Goal: Task Accomplishment & Management: Manage account settings

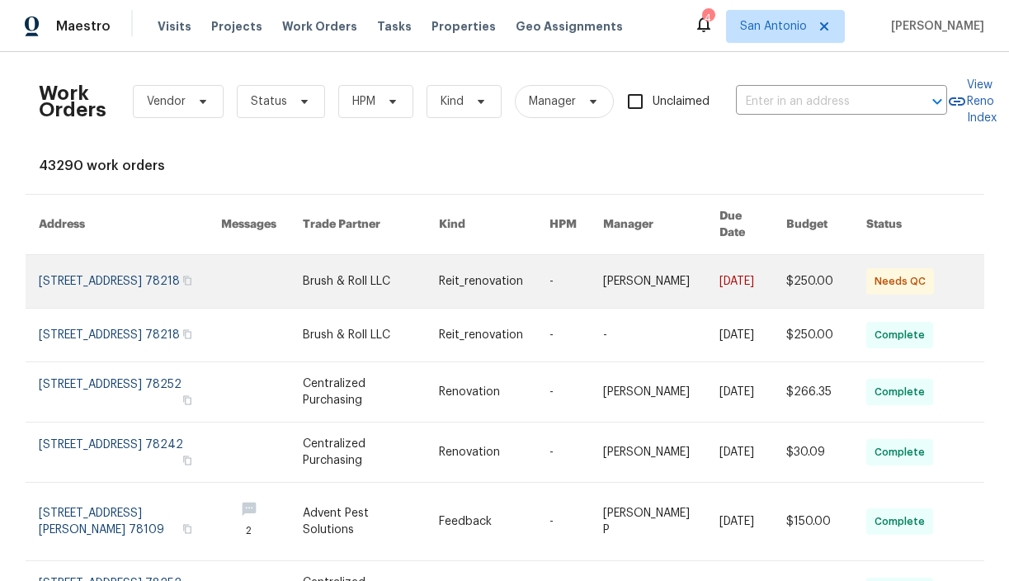
click at [98, 261] on link at bounding box center [130, 281] width 183 height 53
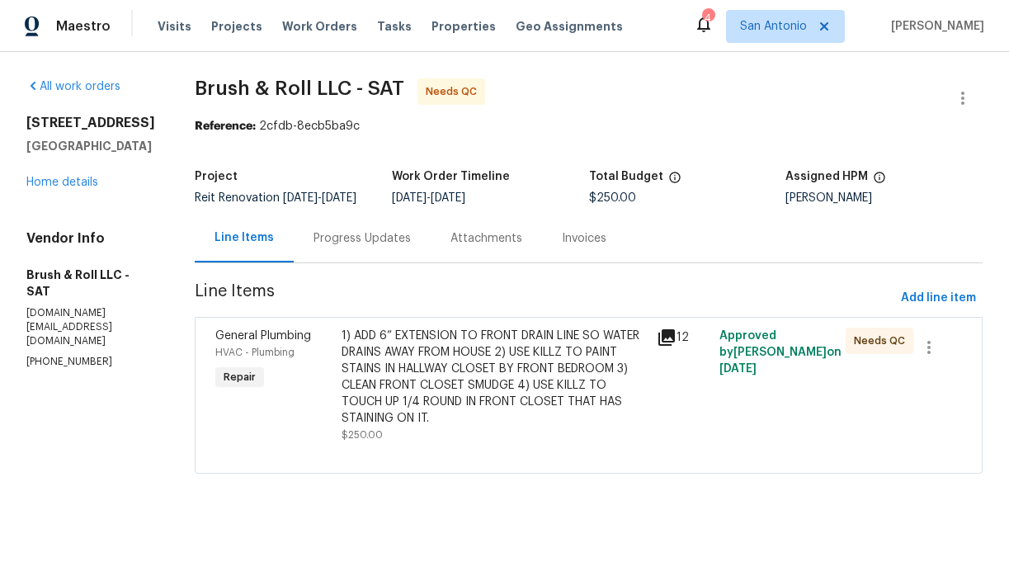
click at [477, 397] on div "1) ADD 6” EXTENSION TO FRONT DRAIN LINE SO WATER DRAINS AWAY FROM HOUSE 2) USE …" at bounding box center [493, 376] width 305 height 99
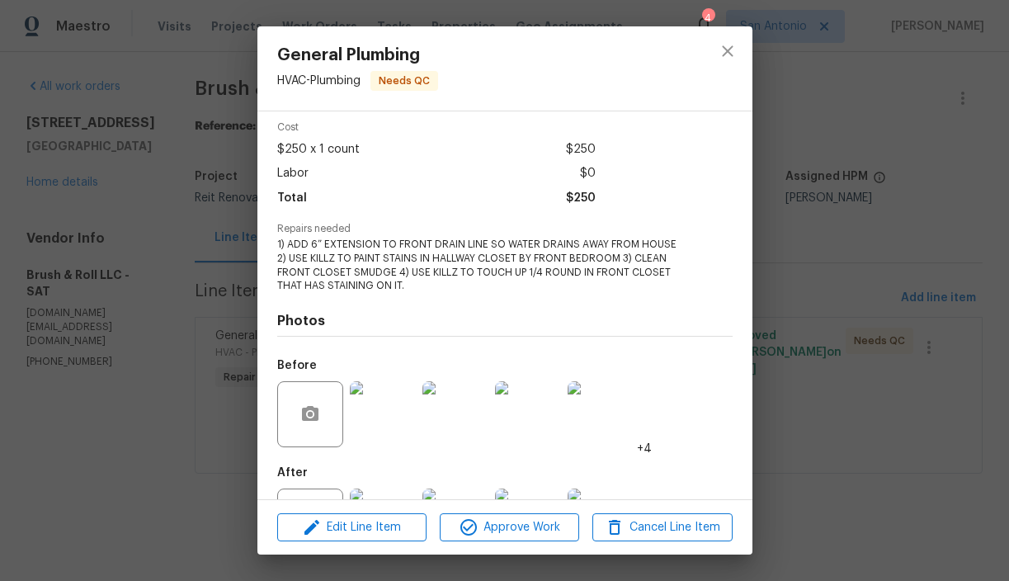
scroll to position [138, 0]
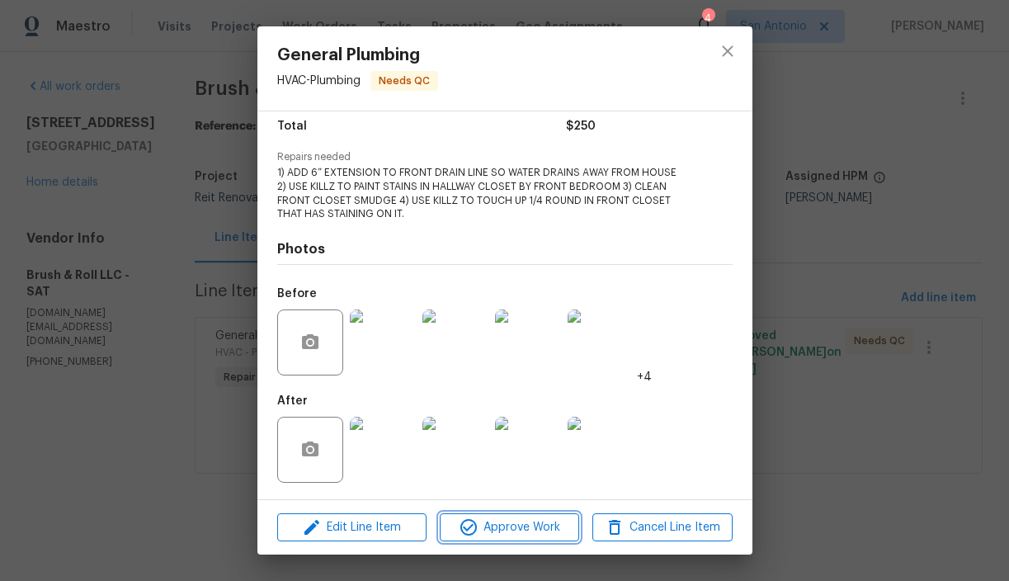
click at [525, 534] on span "Approve Work" at bounding box center [509, 527] width 129 height 21
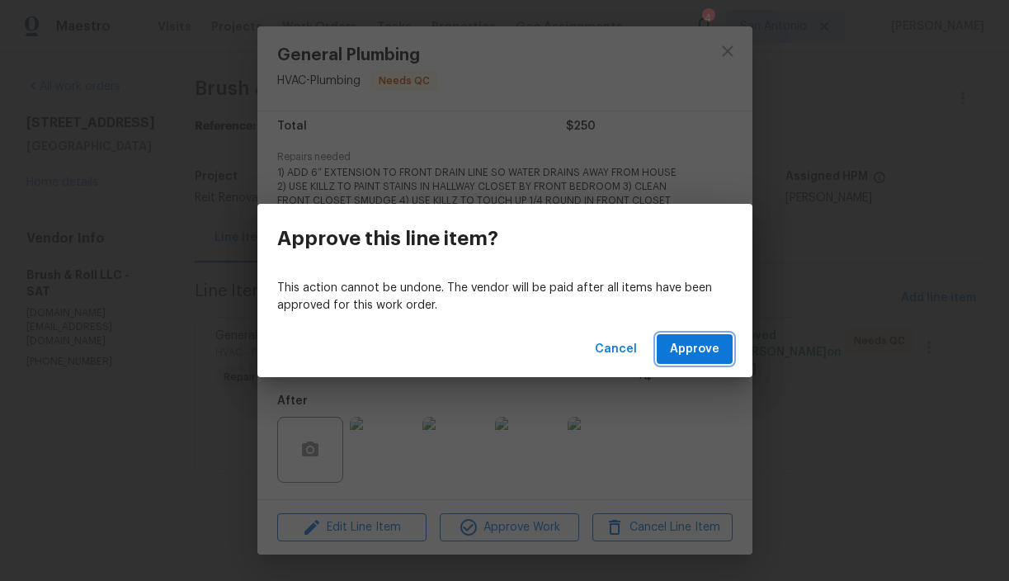
click at [709, 349] on span "Approve" at bounding box center [694, 349] width 49 height 21
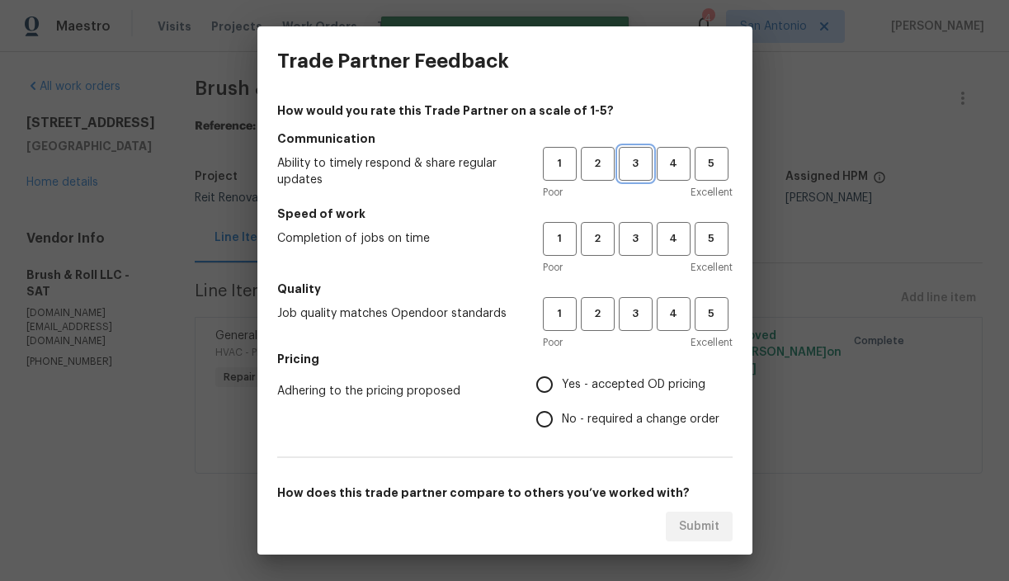
click at [642, 160] on span "3" at bounding box center [635, 163] width 31 height 19
click at [642, 238] on span "3" at bounding box center [635, 238] width 31 height 19
click at [636, 321] on span "3" at bounding box center [635, 313] width 31 height 19
click at [604, 384] on span "Yes - accepted OD pricing" at bounding box center [634, 384] width 144 height 17
click at [562, 384] on input "Yes - accepted OD pricing" at bounding box center [544, 384] width 35 height 35
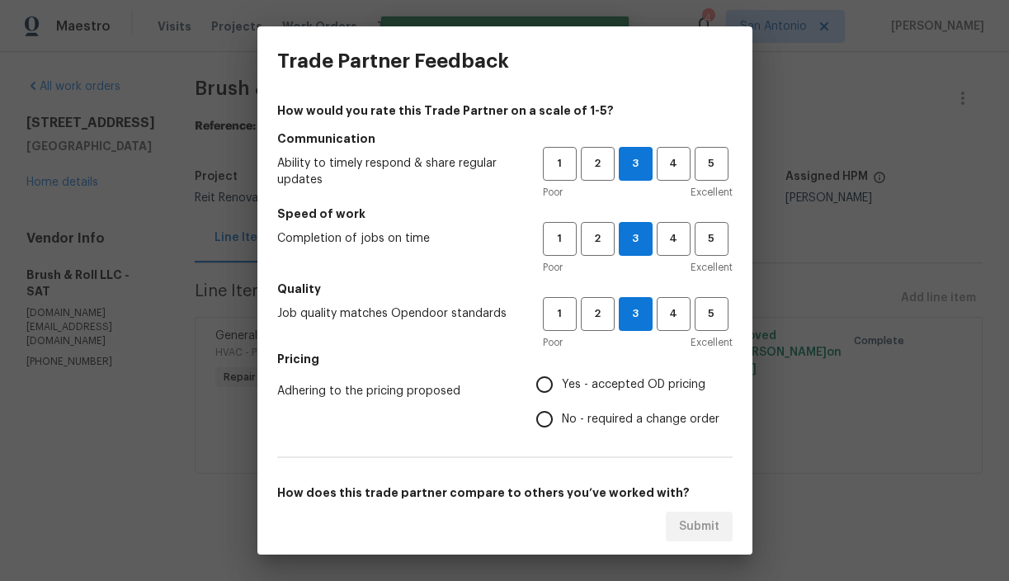
radio input "true"
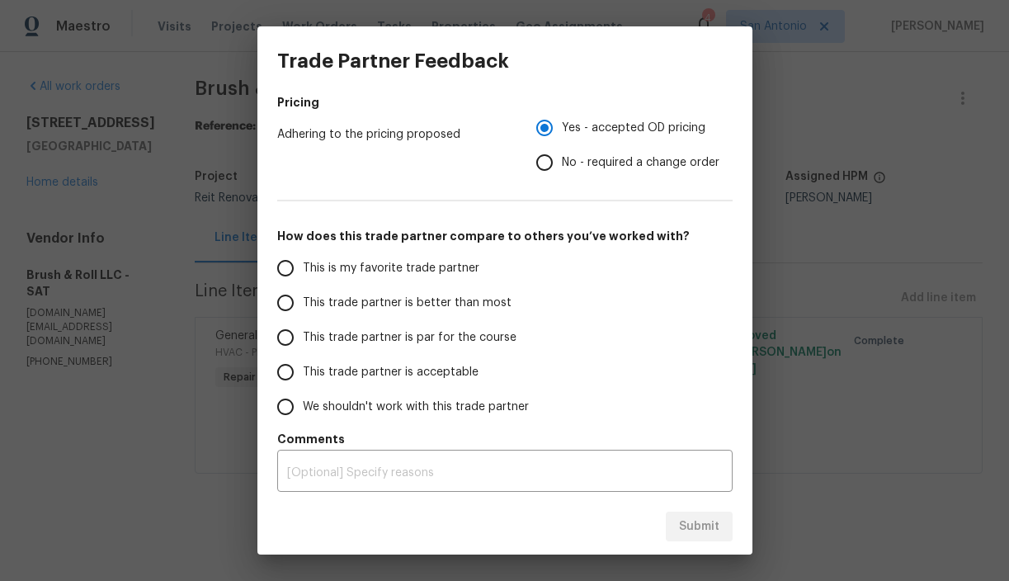
click at [496, 337] on span "This trade partner is par for the course" at bounding box center [410, 337] width 214 height 17
click at [303, 337] on input "This trade partner is par for the course" at bounding box center [285, 337] width 35 height 35
click at [692, 522] on span "Submit" at bounding box center [699, 526] width 40 height 21
radio input "true"
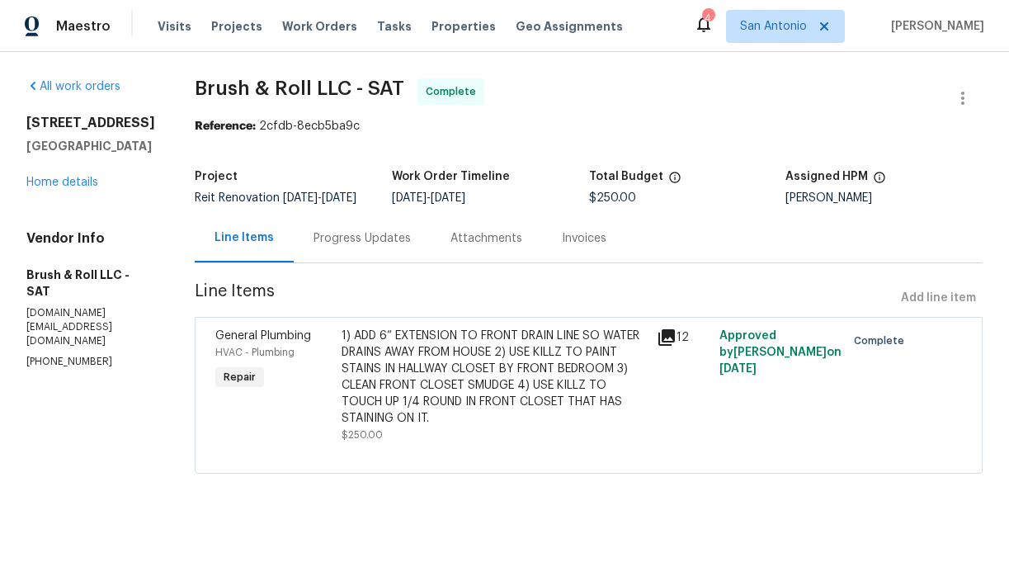
radio input "false"
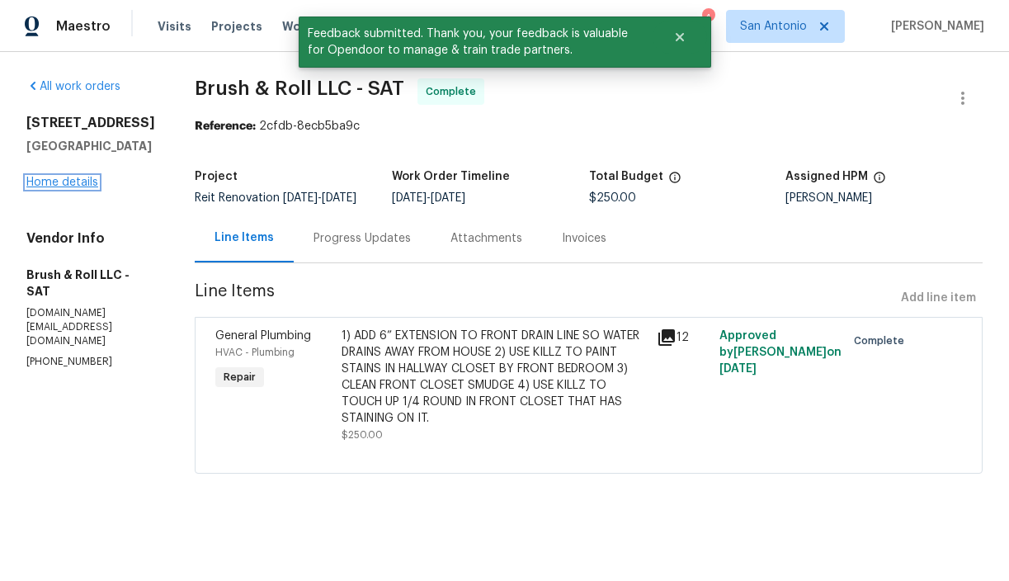
click at [74, 184] on link "Home details" at bounding box center [62, 183] width 72 height 12
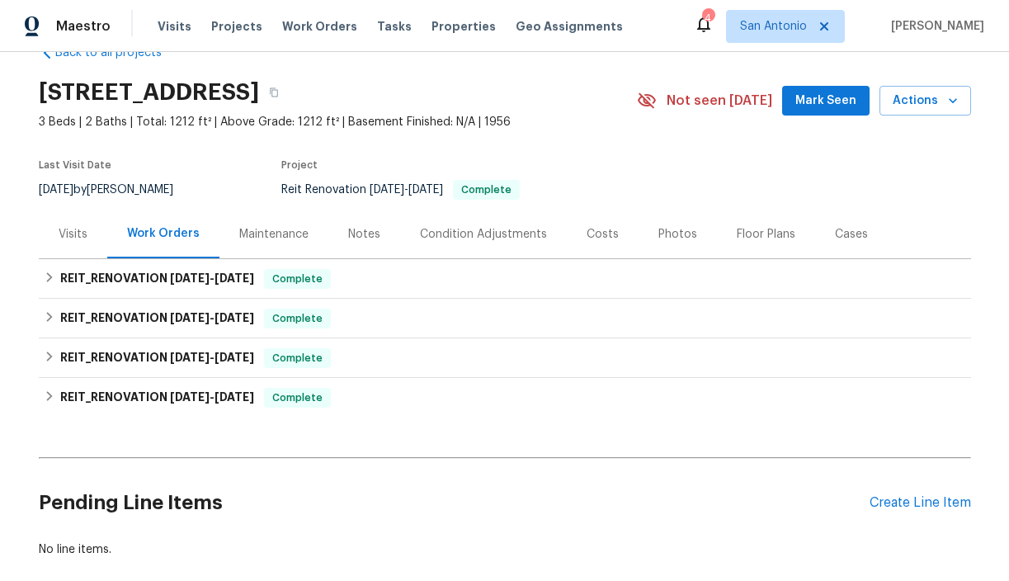
scroll to position [36, 0]
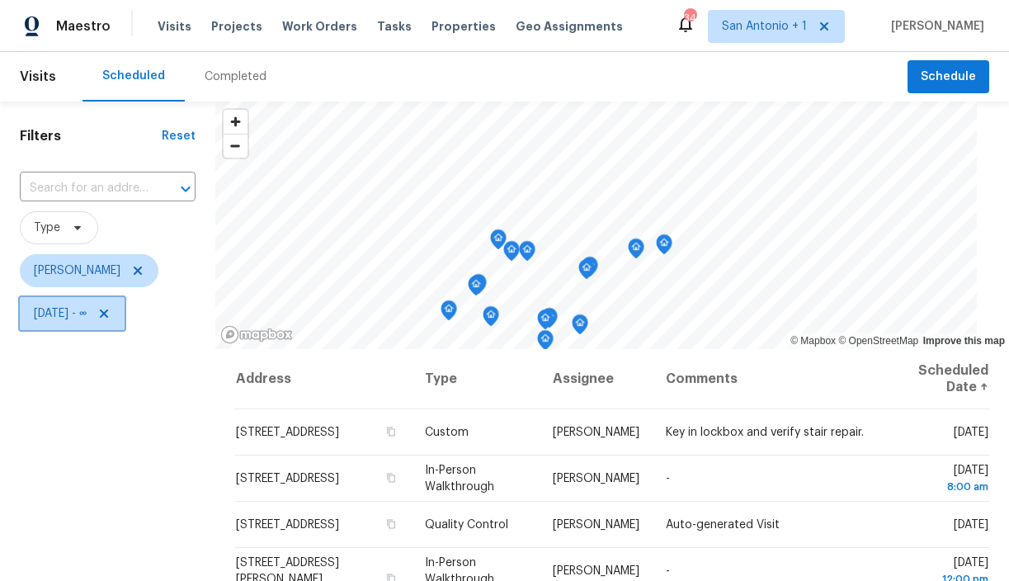
click at [108, 312] on icon at bounding box center [104, 313] width 8 height 8
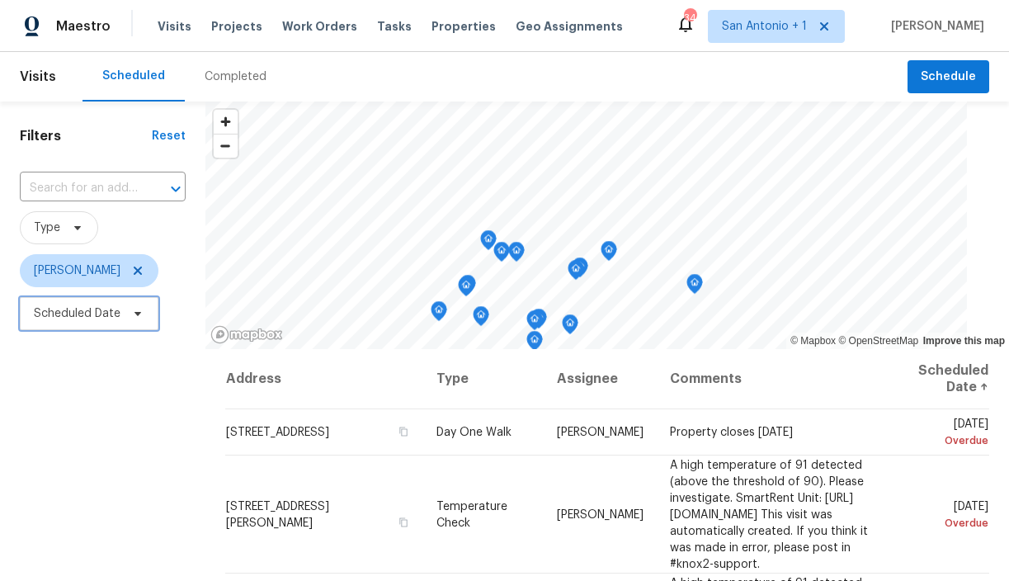
click at [139, 316] on icon at bounding box center [137, 313] width 13 height 13
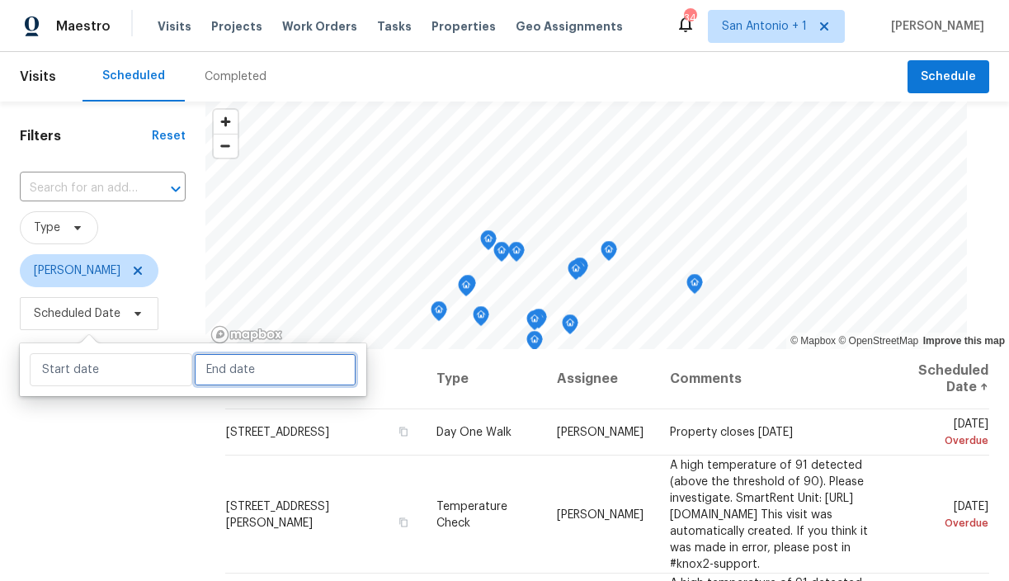
select select "8"
select select "2025"
select select "9"
select select "2025"
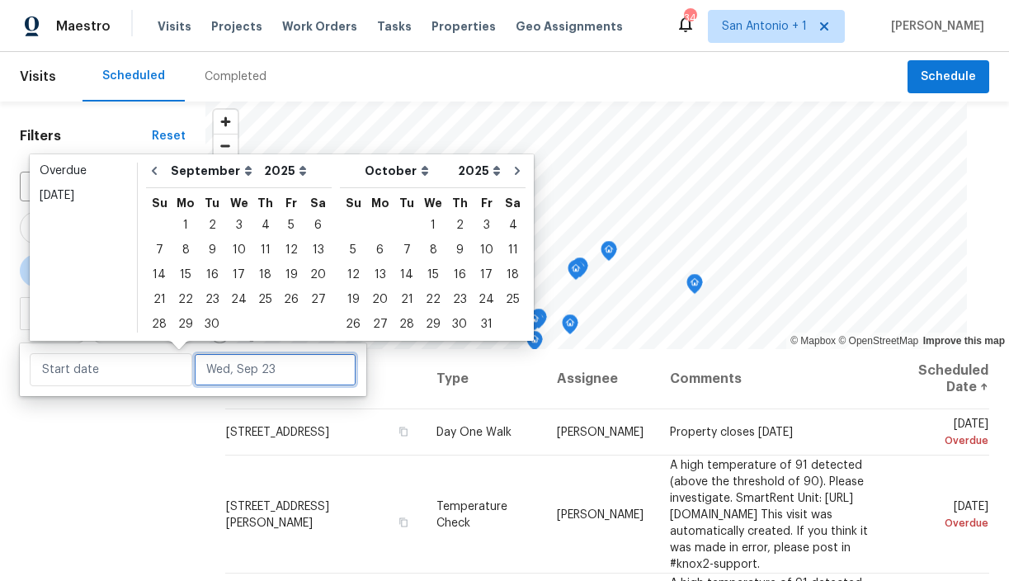
click at [194, 376] on input "text" at bounding box center [275, 369] width 162 height 33
type input "Tue, Sep 30"
click at [208, 296] on div "23" at bounding box center [212, 299] width 26 height 23
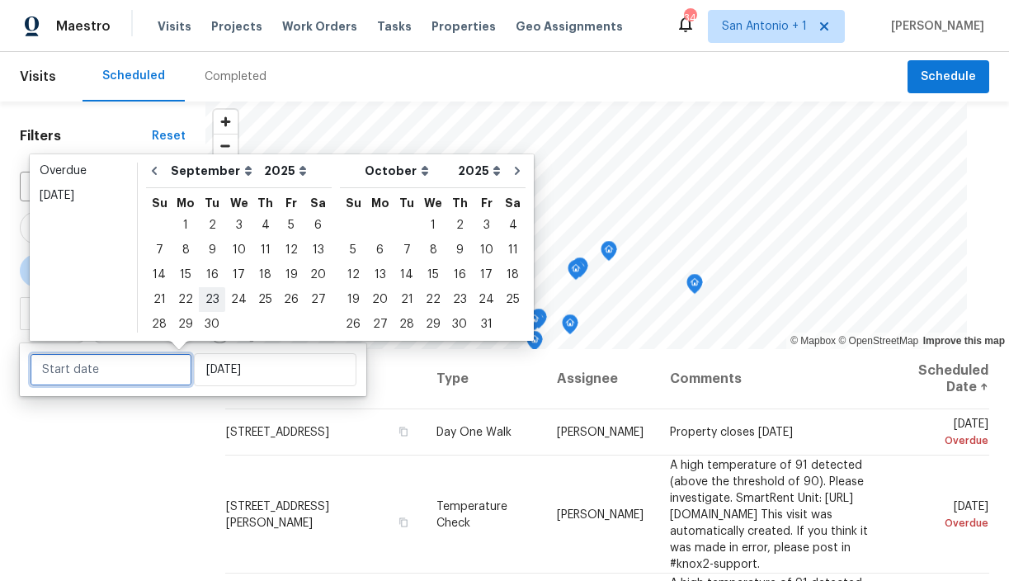
type input "Tue, Sep 23"
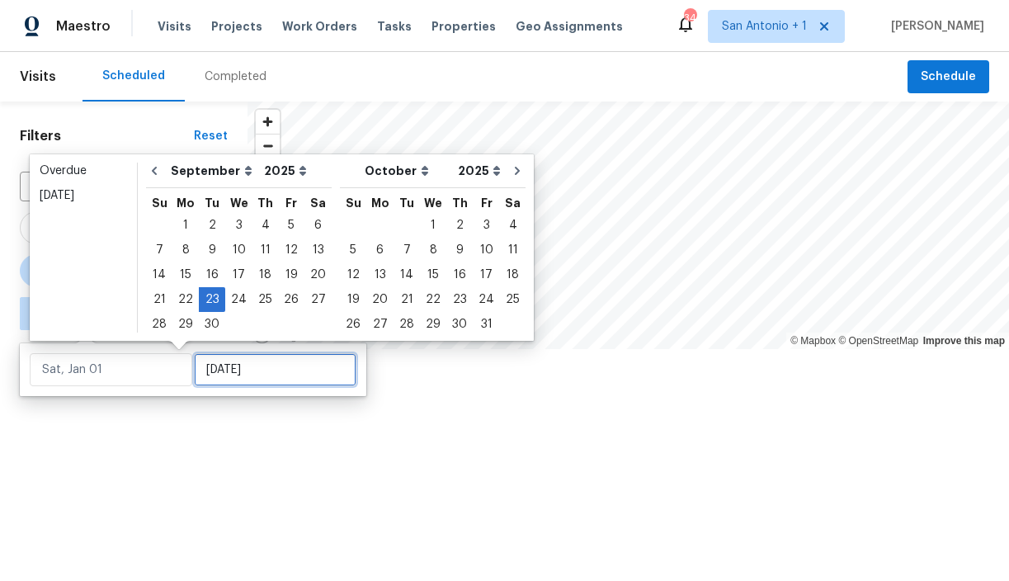
type input "Tue, Sep 23"
type input "Tue, Sep 30"
type input "Tue, Sep 23"
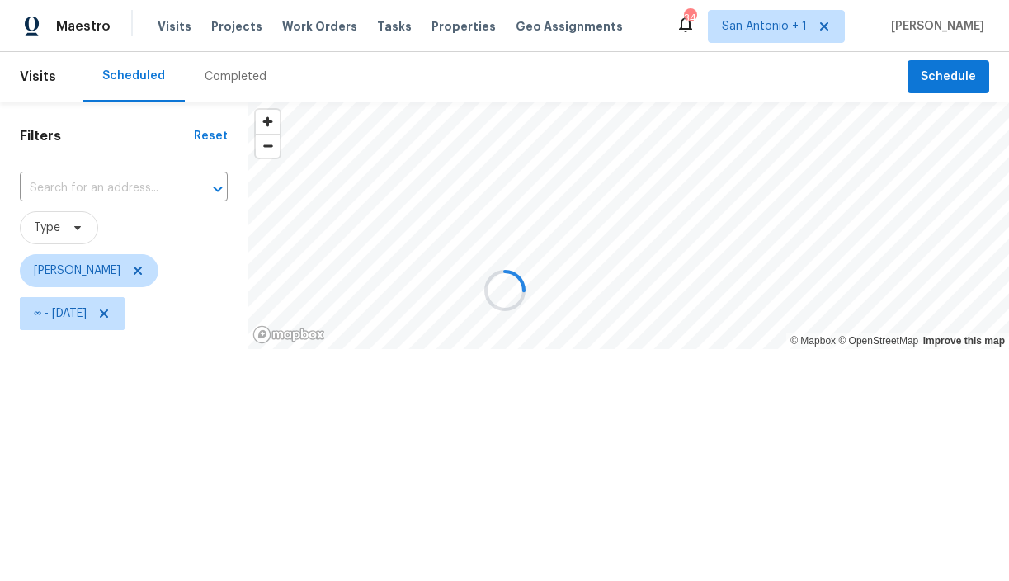
click at [185, 433] on div at bounding box center [504, 290] width 1009 height 581
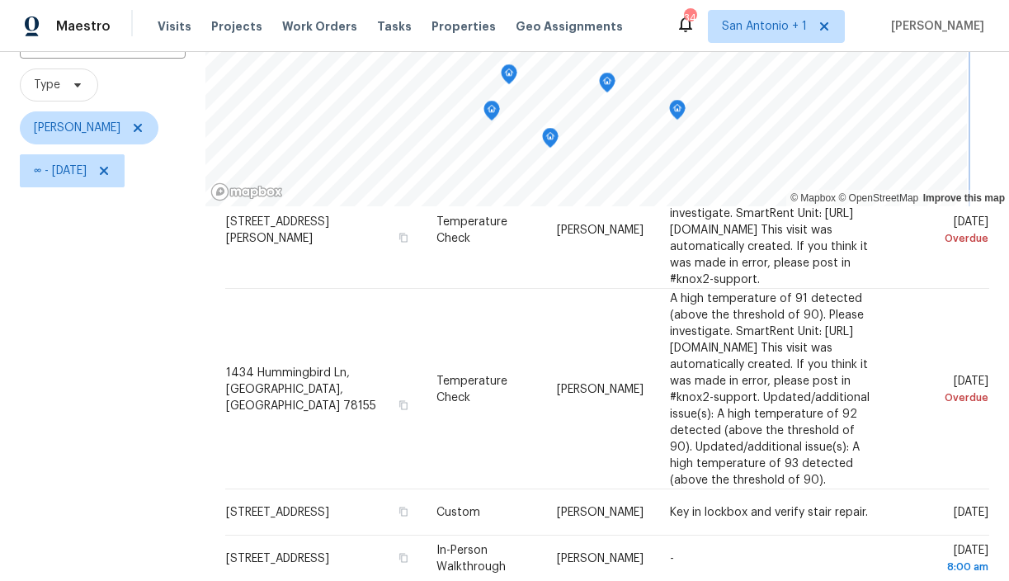
scroll to position [142, 0]
click at [515, 73] on icon "Map marker" at bounding box center [508, 75] width 15 height 19
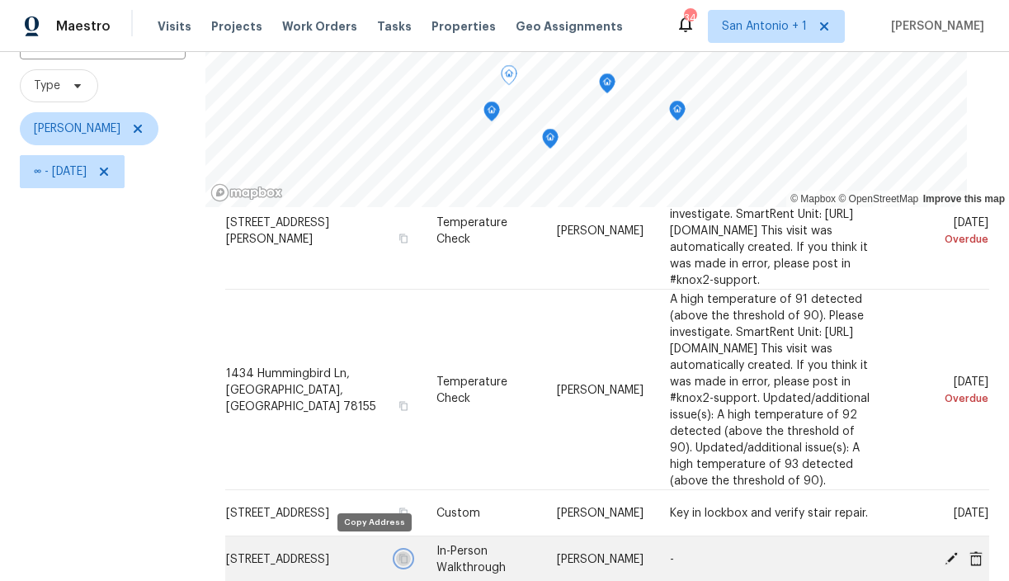
click at [398, 553] on icon "button" at bounding box center [403, 558] width 10 height 10
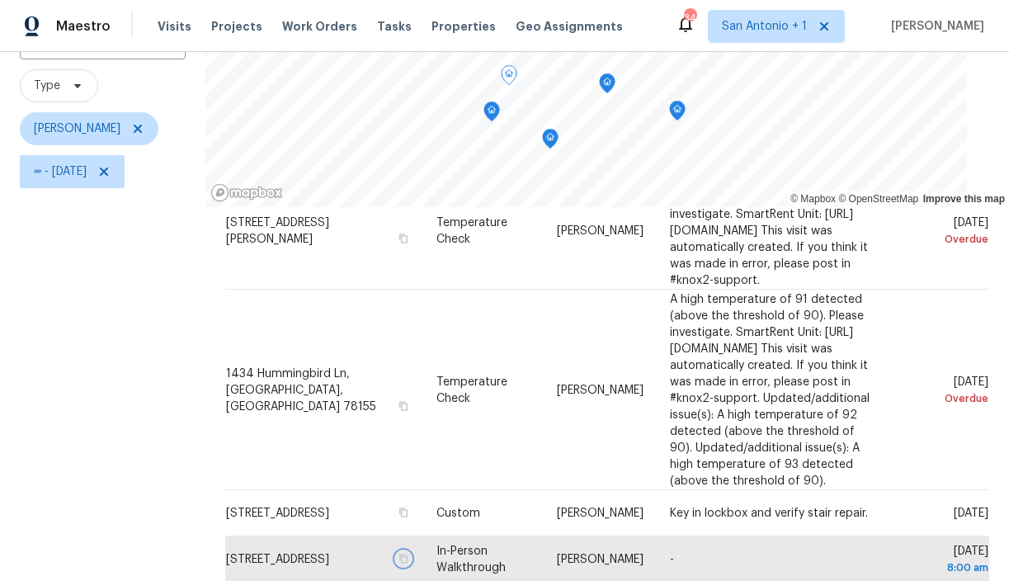
click at [492, 112] on icon "Map marker" at bounding box center [492, 112] width 2 height 2
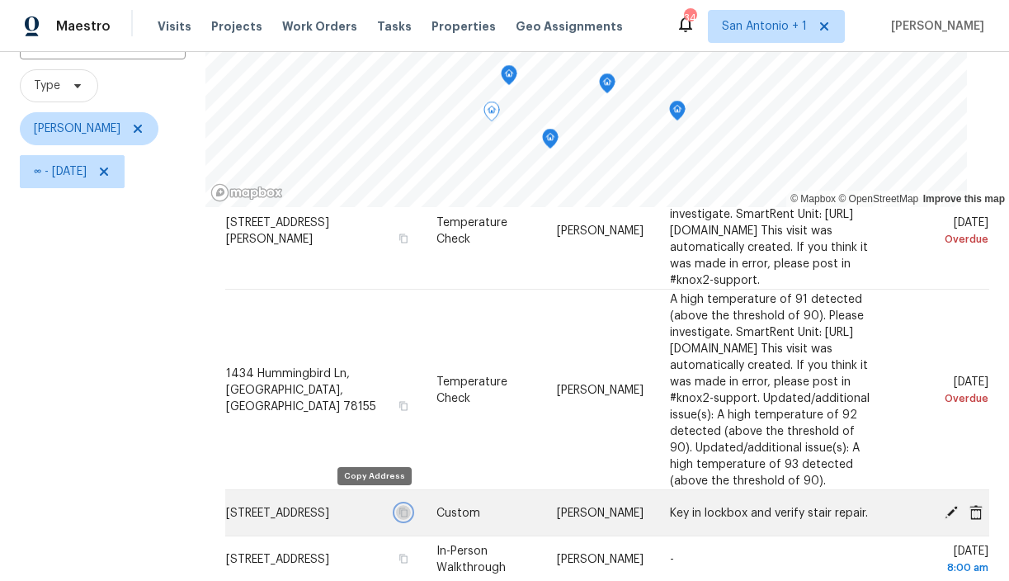
click at [398, 507] on icon "button" at bounding box center [402, 511] width 8 height 9
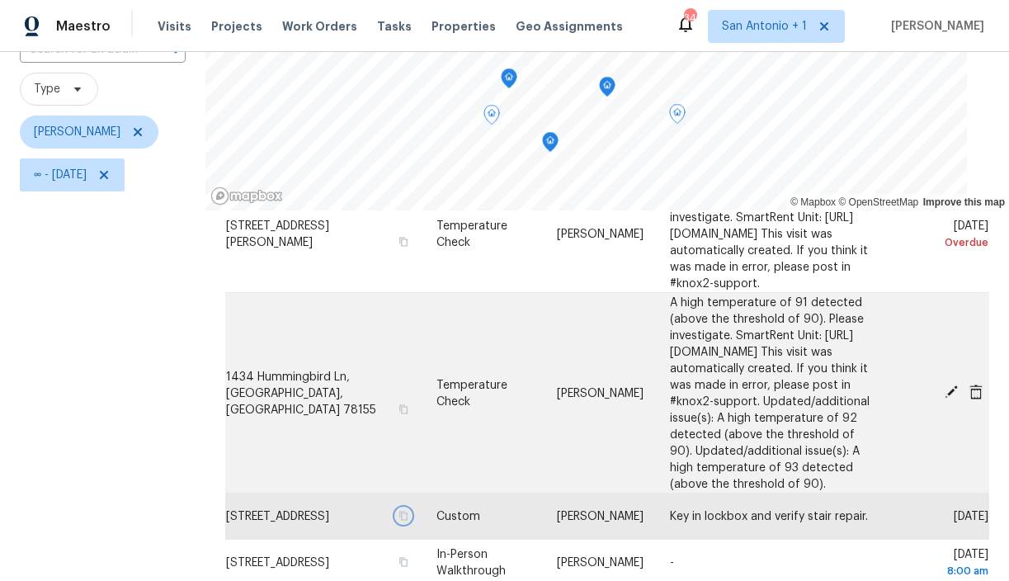
scroll to position [129, 0]
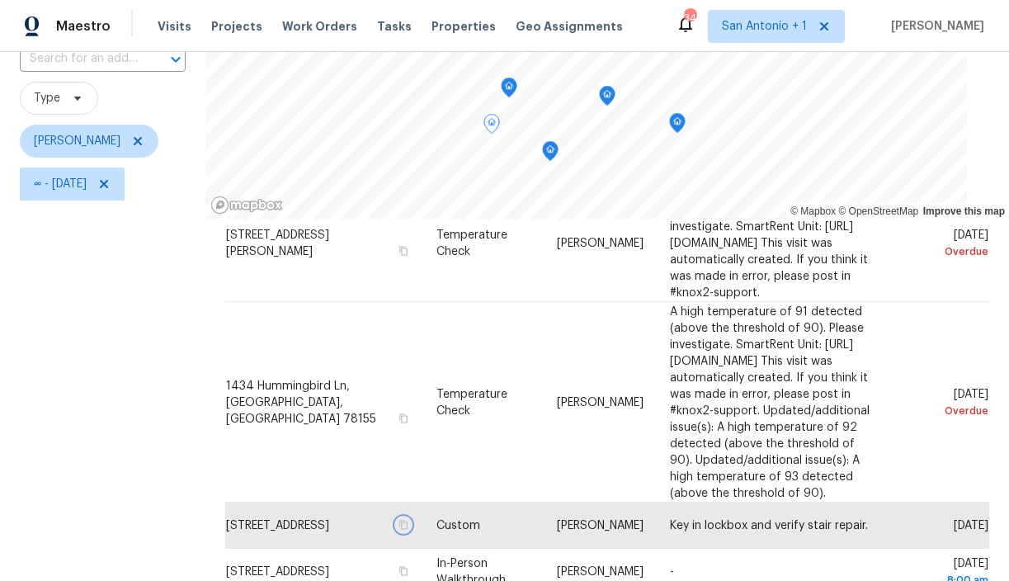
click at [553, 153] on icon "Map marker" at bounding box center [550, 151] width 15 height 19
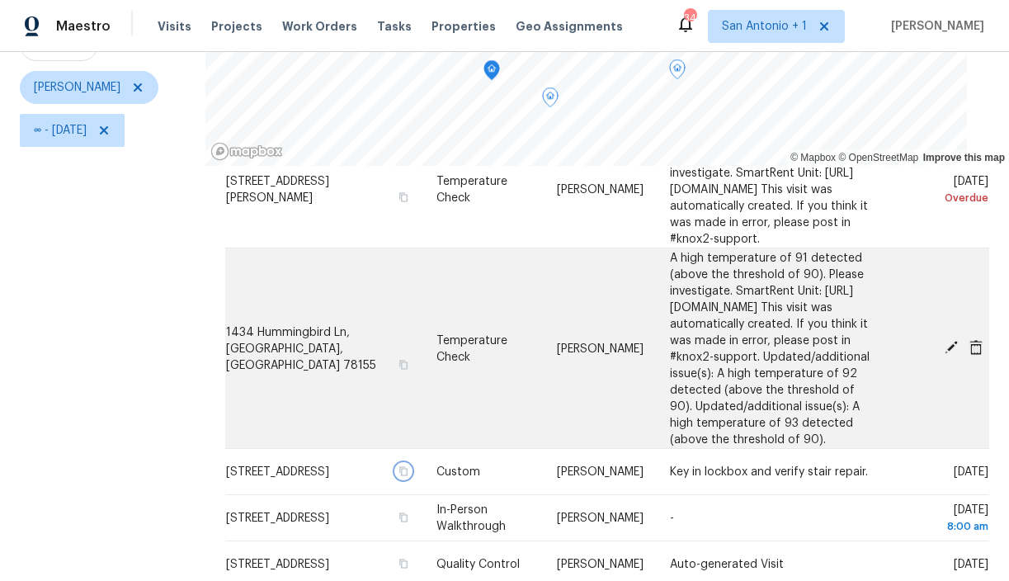
scroll to position [233, 0]
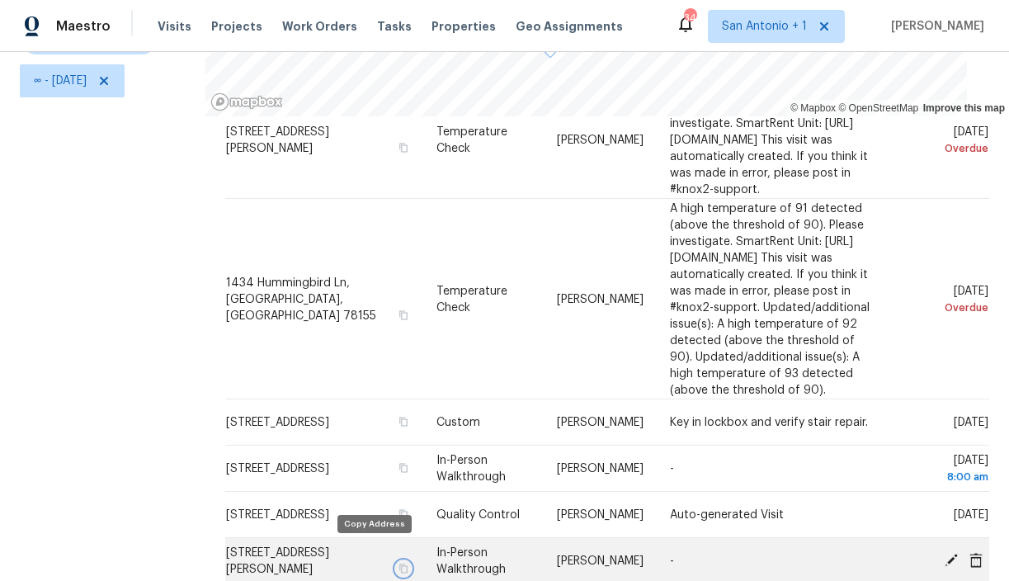
click at [398, 563] on icon "button" at bounding box center [403, 568] width 10 height 10
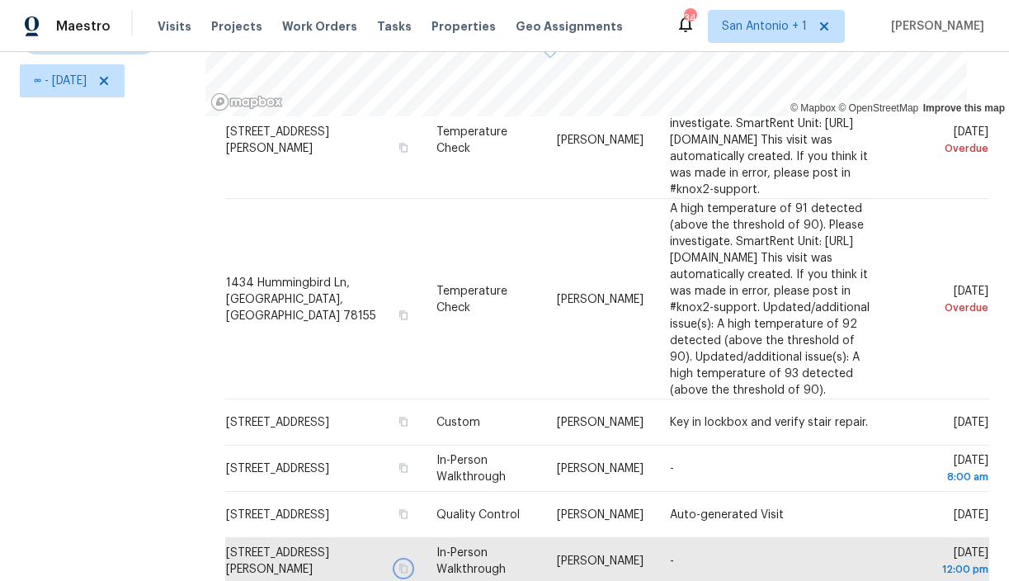
scroll to position [97, 0]
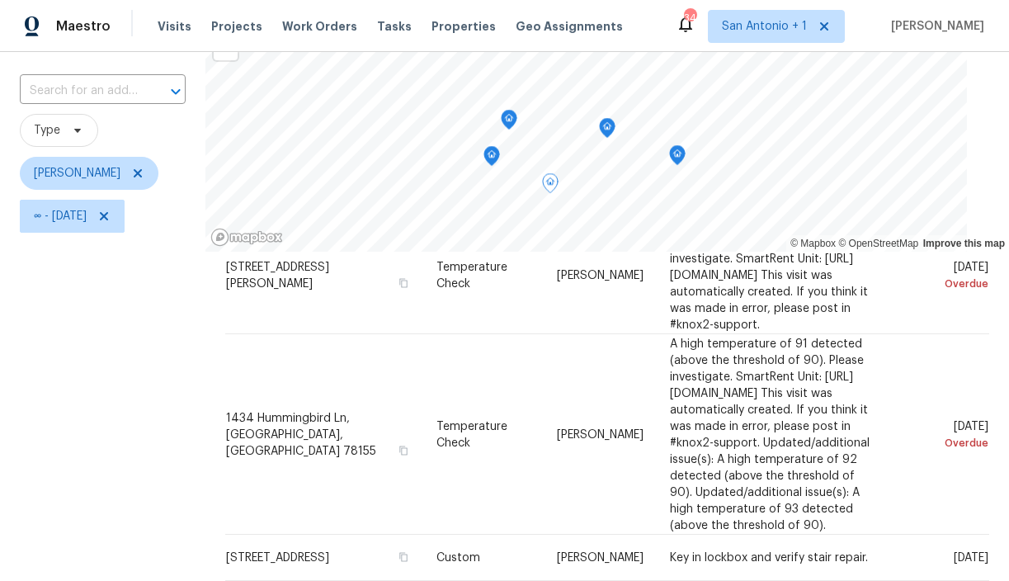
click at [680, 153] on icon "Map marker" at bounding box center [677, 155] width 15 height 19
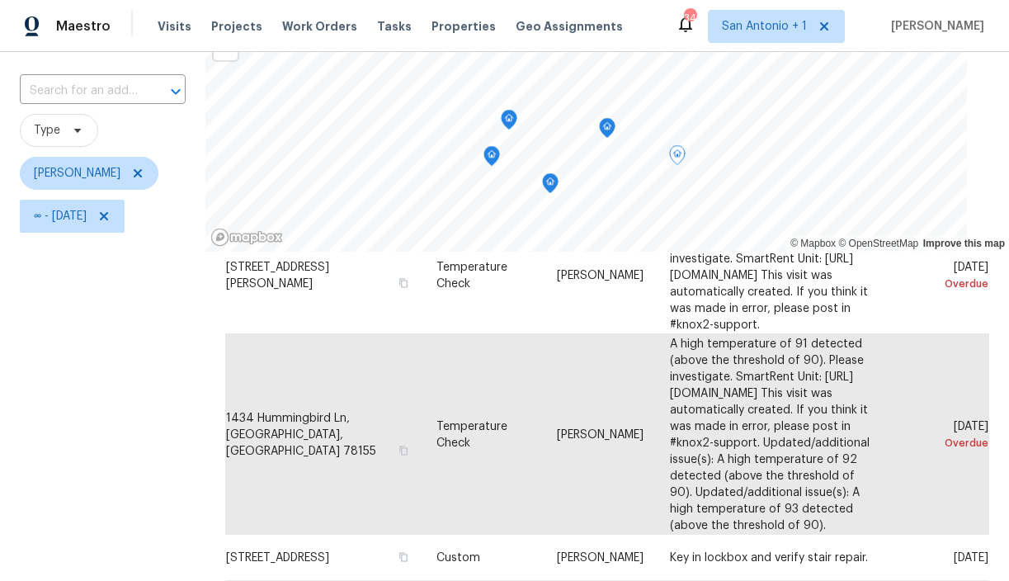
click at [608, 128] on icon "Map marker" at bounding box center [607, 128] width 2 height 2
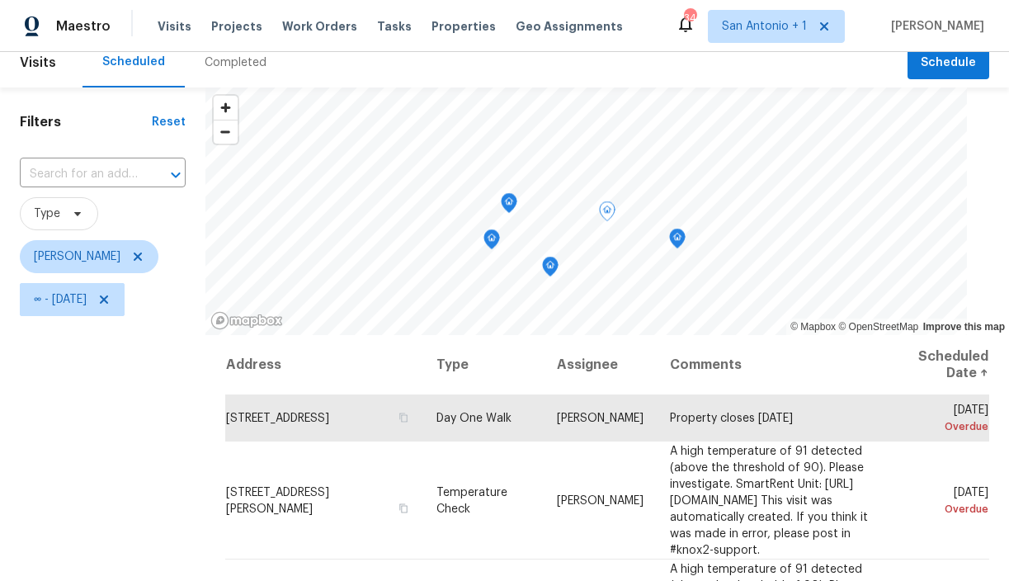
scroll to position [13, 0]
click at [638, 127] on icon "Map marker" at bounding box center [637, 129] width 15 height 19
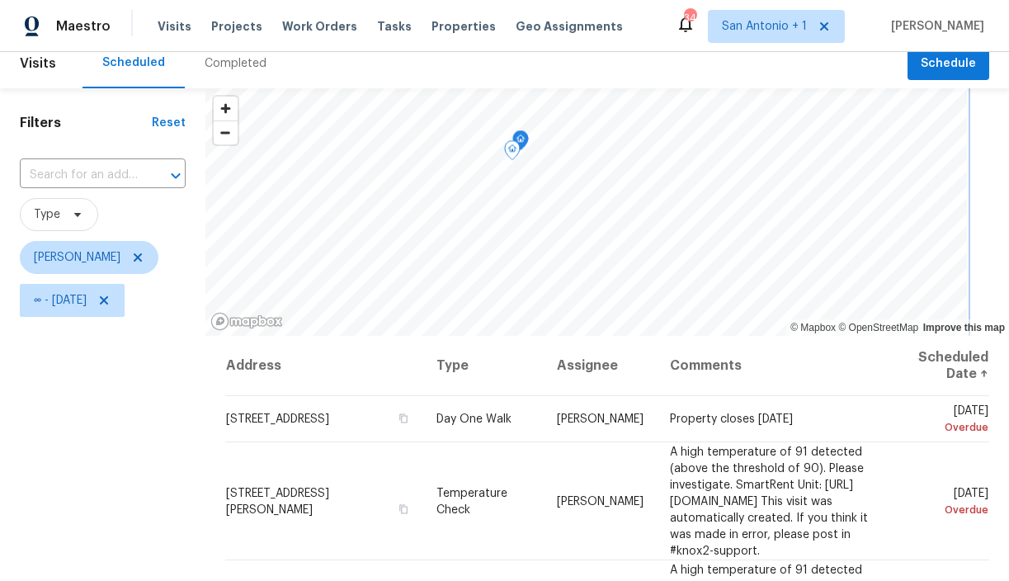
click at [521, 139] on icon "Map marker" at bounding box center [521, 140] width 2 height 2
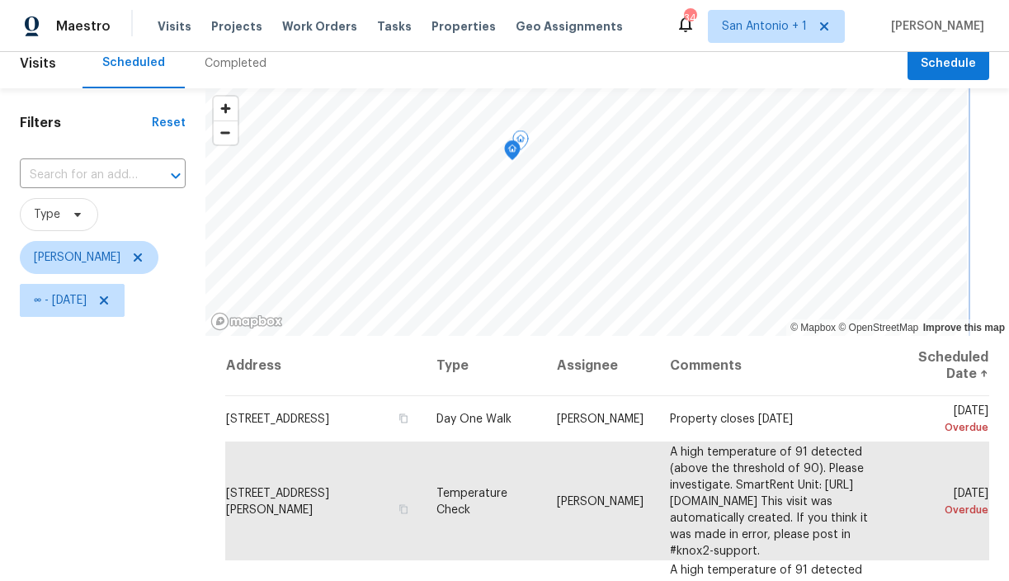
click at [514, 150] on icon "Map marker" at bounding box center [512, 150] width 15 height 19
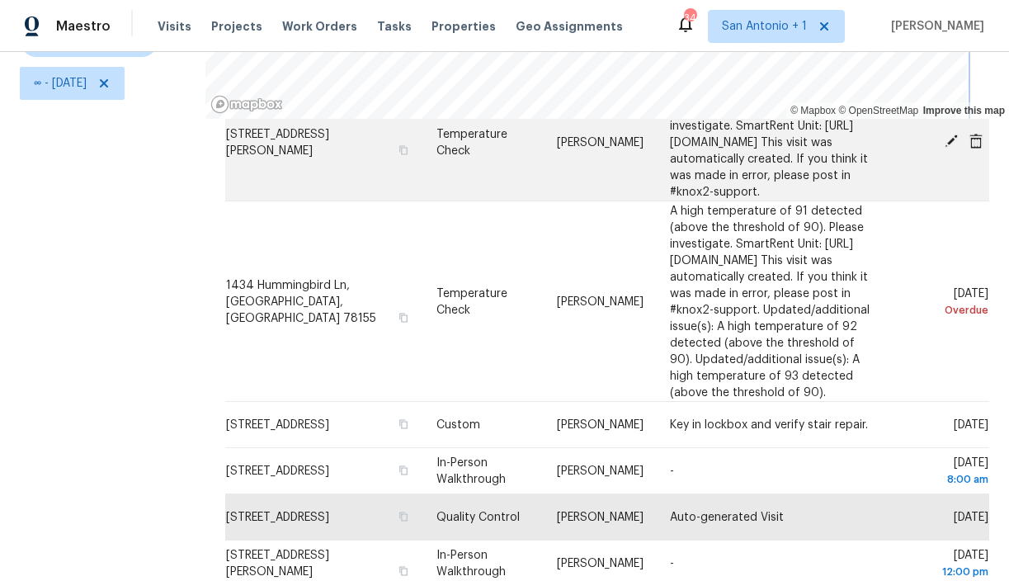
scroll to position [233, 0]
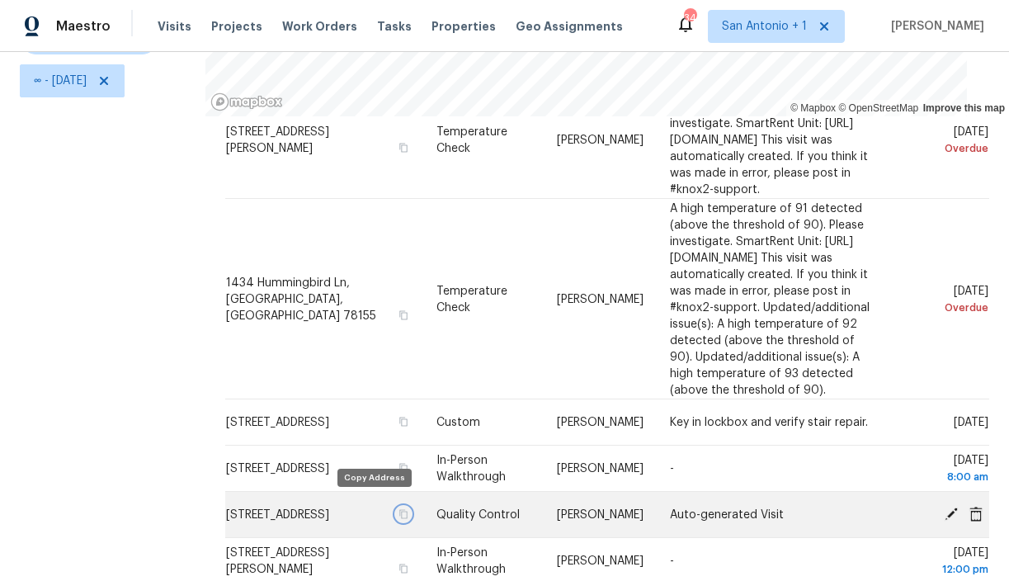
click at [398, 509] on icon "button" at bounding box center [403, 514] width 10 height 10
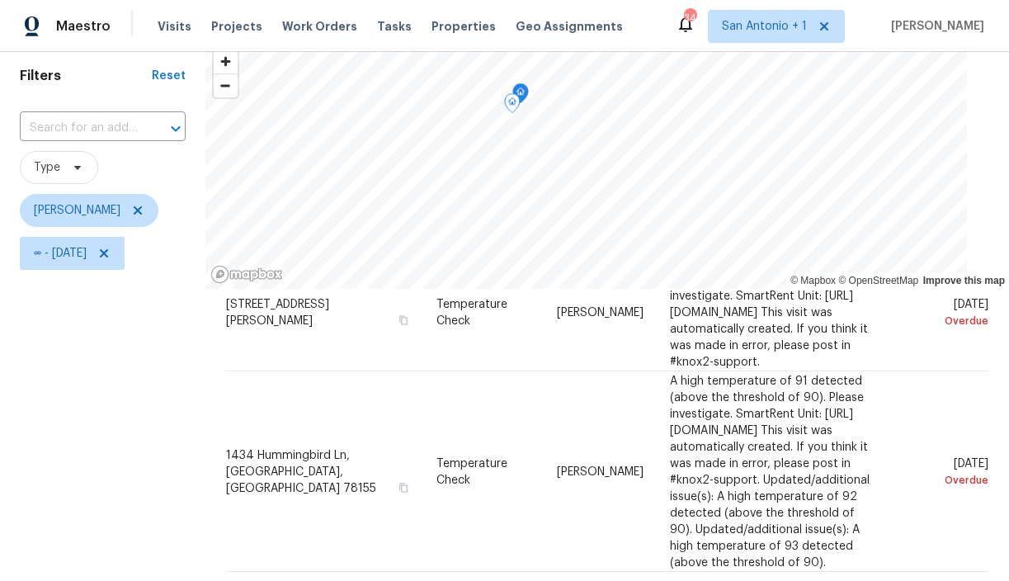
scroll to position [52, 0]
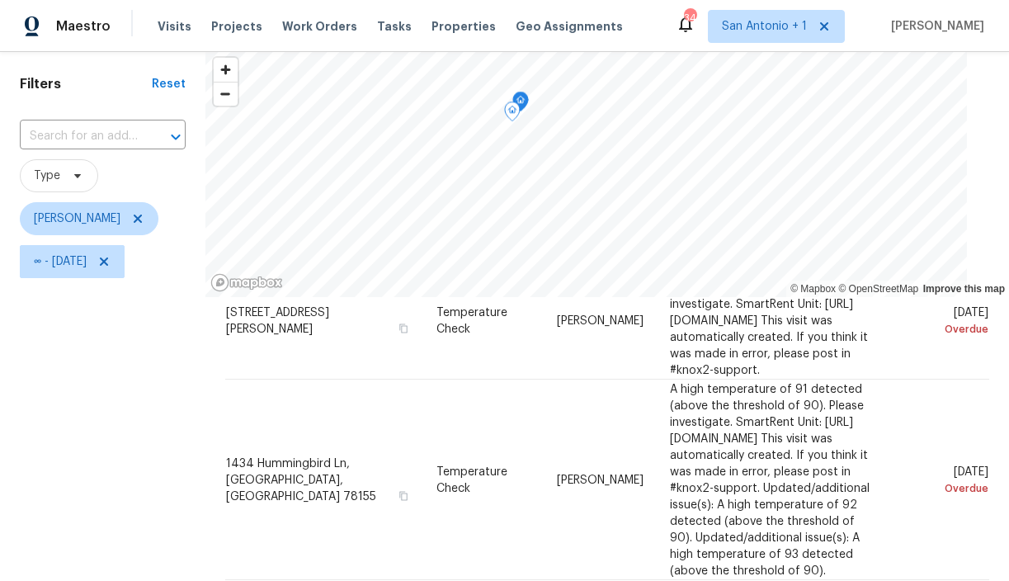
click at [524, 98] on icon "Map marker" at bounding box center [520, 101] width 15 height 19
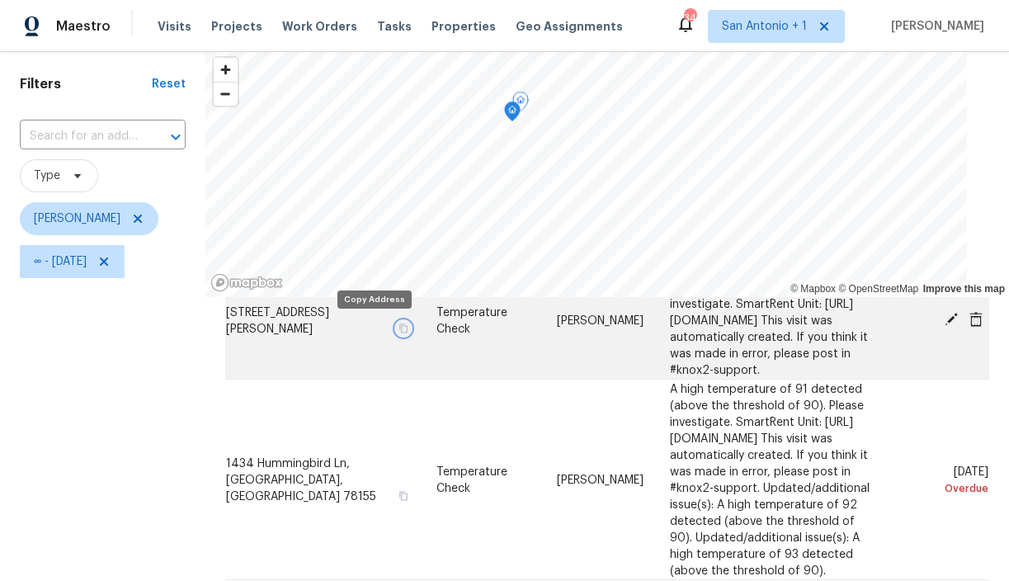
click at [398, 328] on icon "button" at bounding box center [403, 328] width 10 height 10
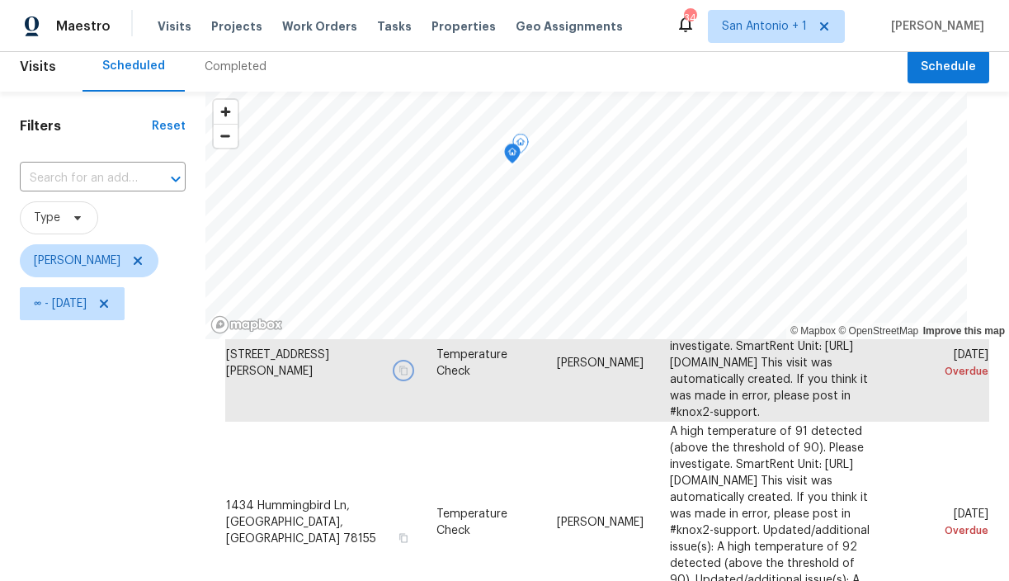
scroll to position [0, 0]
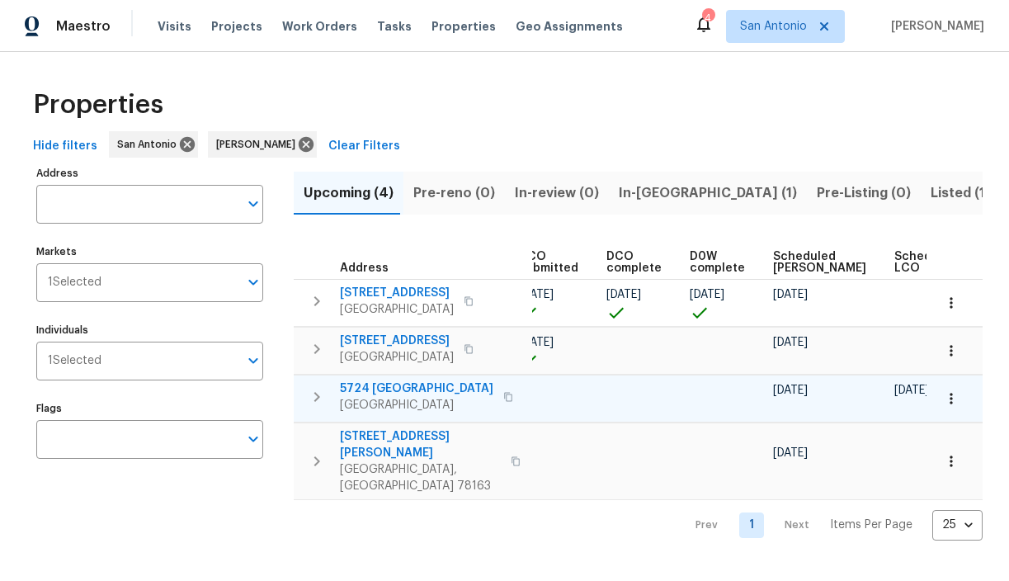
scroll to position [0, 360]
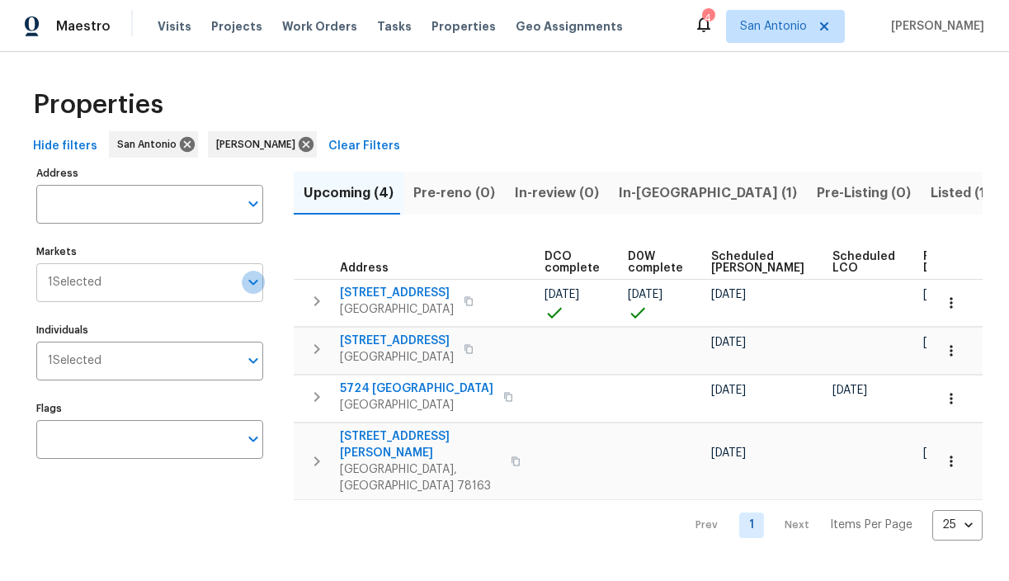
click at [253, 283] on icon "Open" at bounding box center [253, 282] width 20 height 20
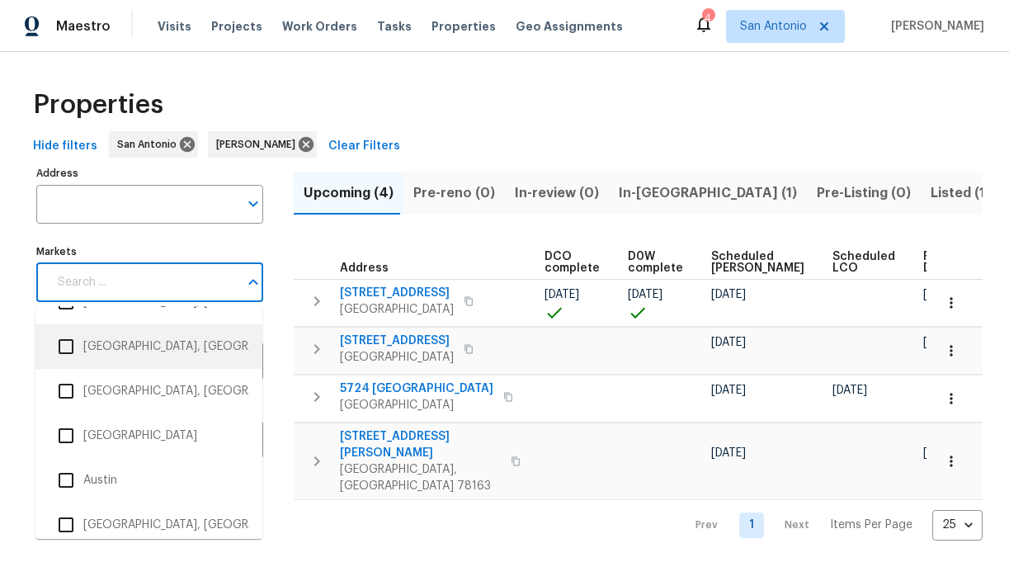
scroll to position [79, 0]
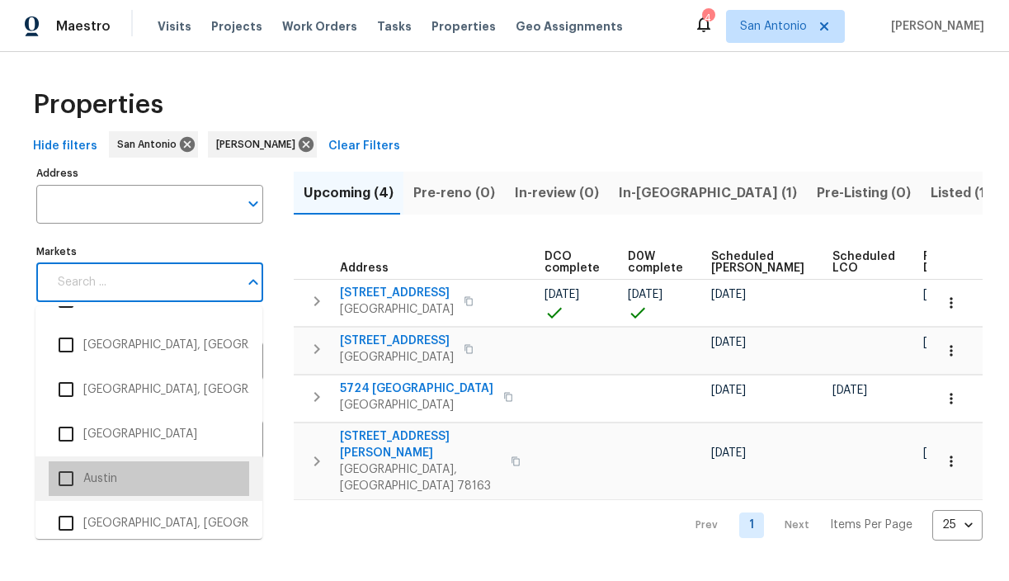
click at [92, 479] on li "Austin" at bounding box center [149, 478] width 200 height 35
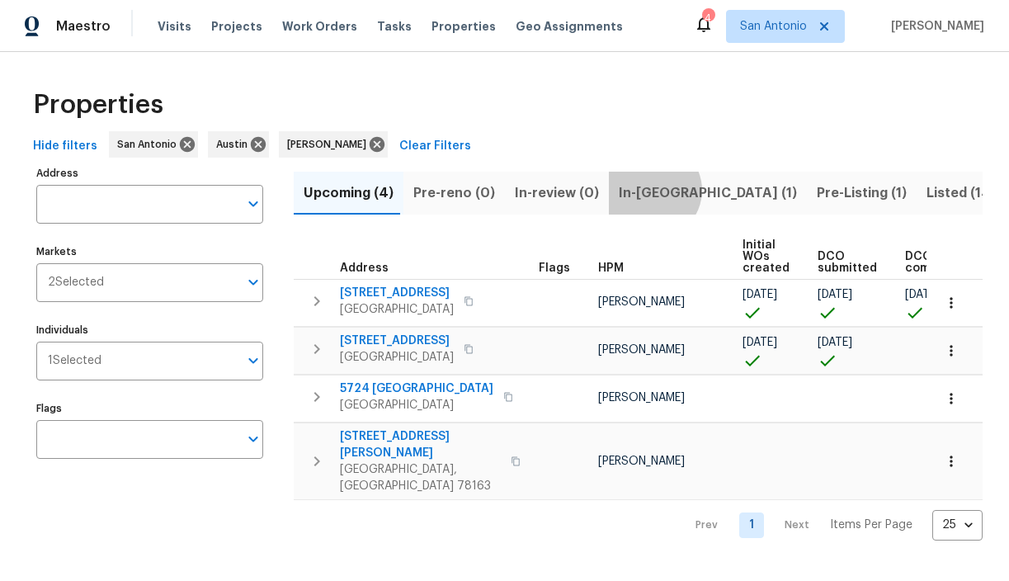
click at [640, 190] on span "In-reno (1)" at bounding box center [708, 192] width 178 height 23
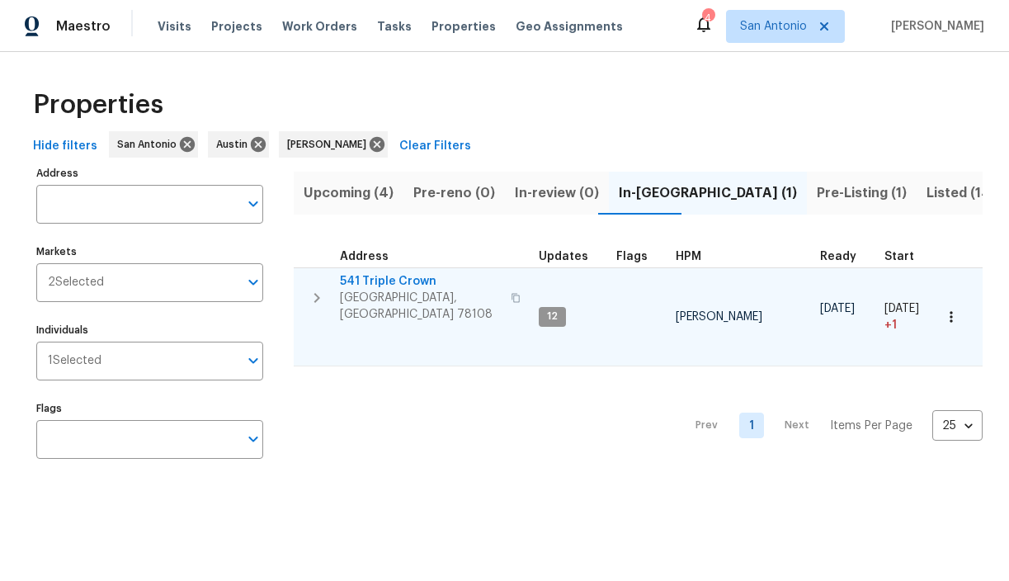
click at [318, 293] on icon "button" at bounding box center [317, 298] width 6 height 10
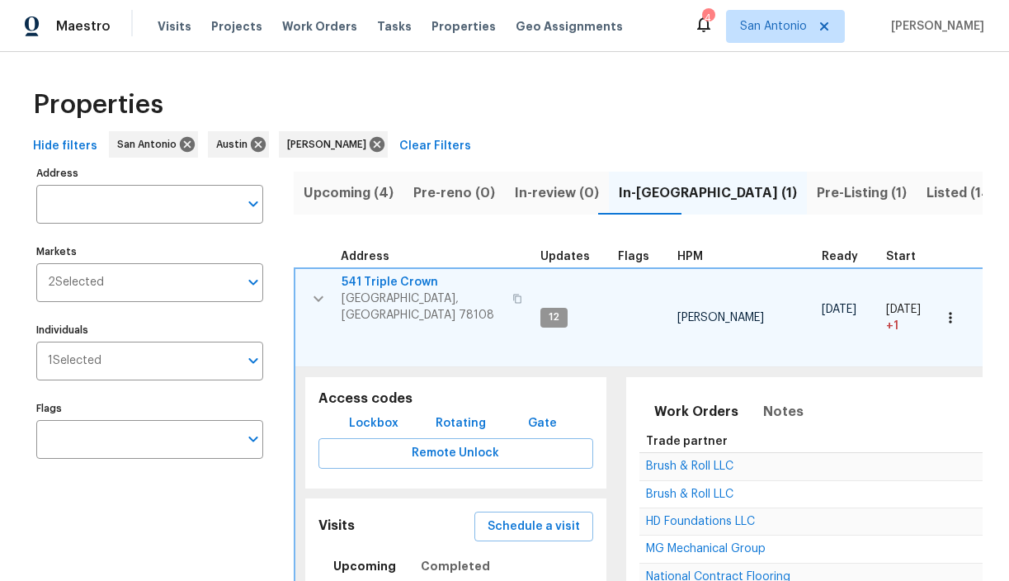
click at [375, 284] on span "541 Triple Crown" at bounding box center [421, 282] width 161 height 16
click at [817, 194] on span "Pre-Listing (1)" at bounding box center [862, 192] width 90 height 23
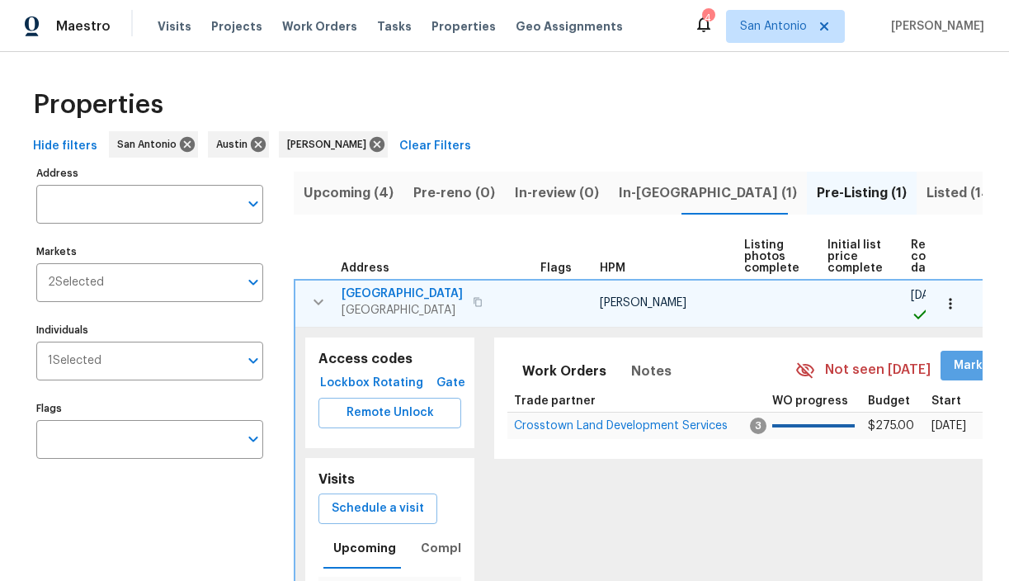
click at [953, 366] on span "Mark Seen" at bounding box center [983, 365] width 61 height 21
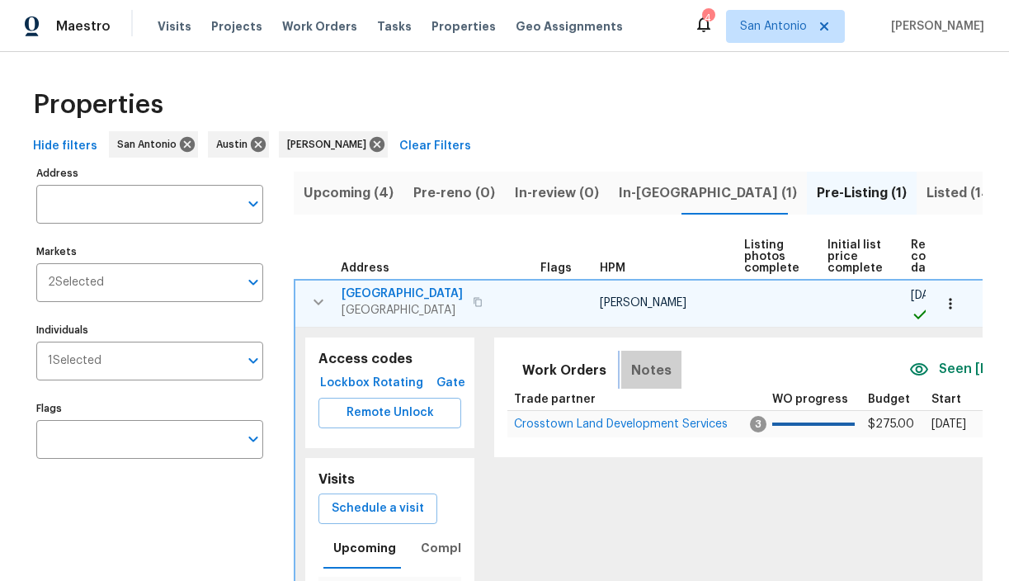
click at [648, 371] on span "Notes" at bounding box center [651, 370] width 40 height 23
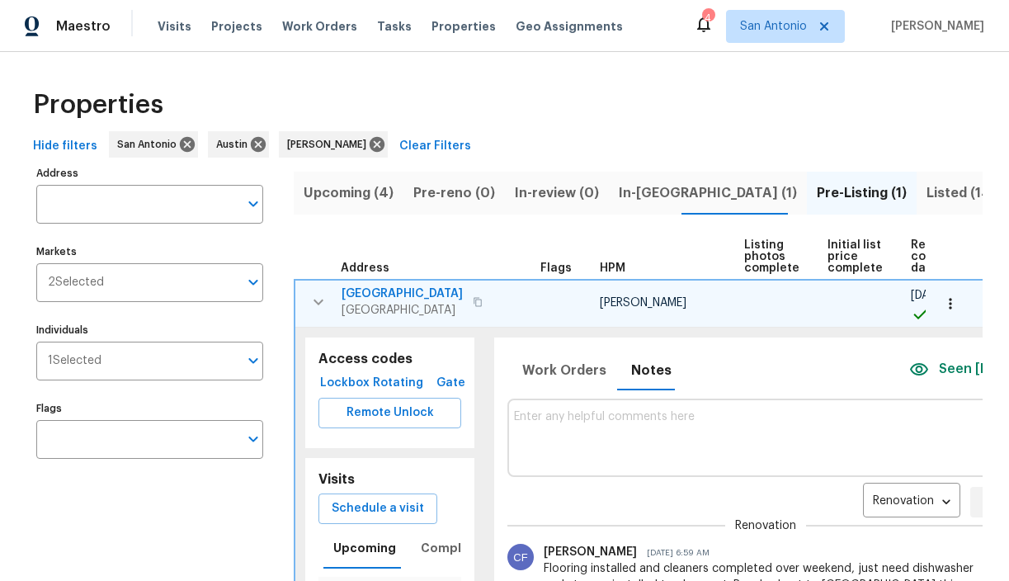
click at [585, 421] on textarea at bounding box center [765, 437] width 502 height 55
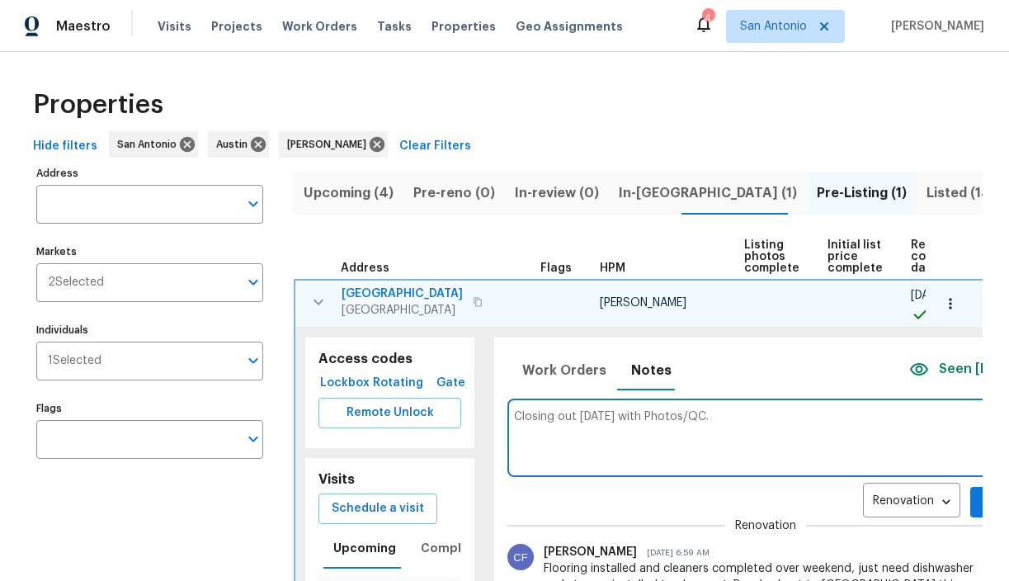
scroll to position [0, 59]
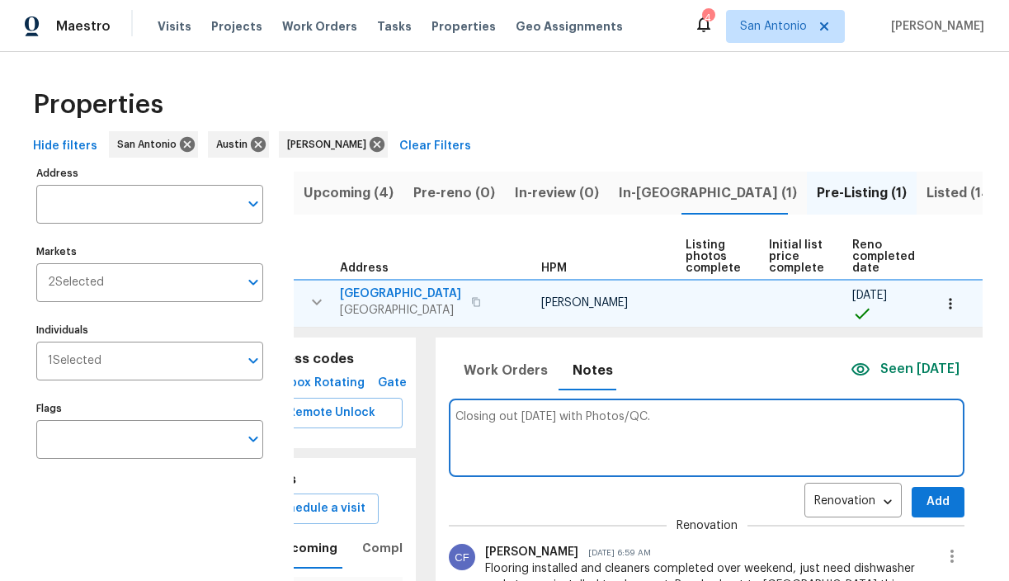
type textarea "Closing out today with Photos/QC."
click at [925, 492] on span "Add" at bounding box center [938, 502] width 26 height 21
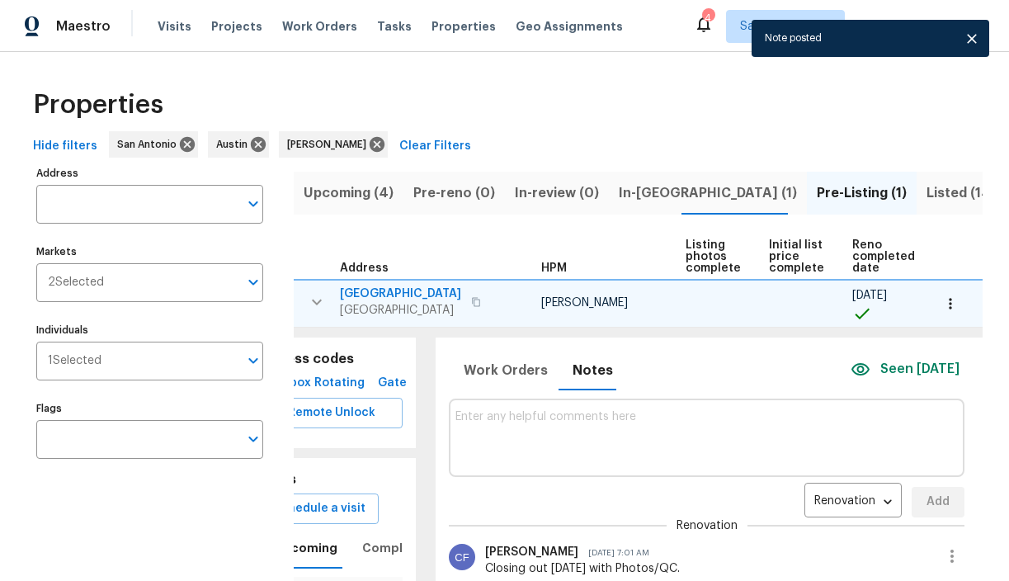
click at [318, 299] on icon "button" at bounding box center [317, 302] width 10 height 6
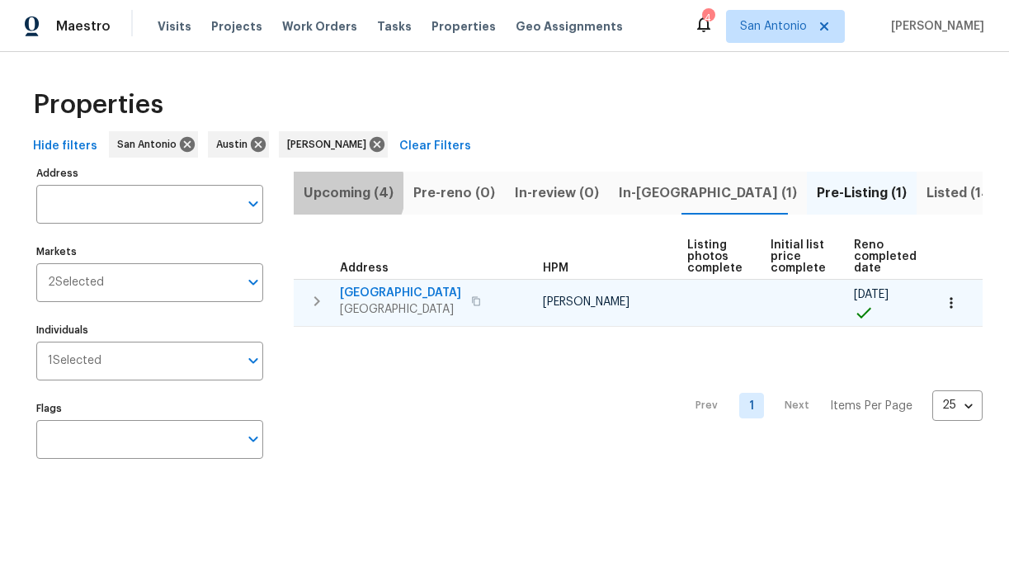
click at [341, 191] on span "Upcoming (4)" at bounding box center [349, 192] width 90 height 23
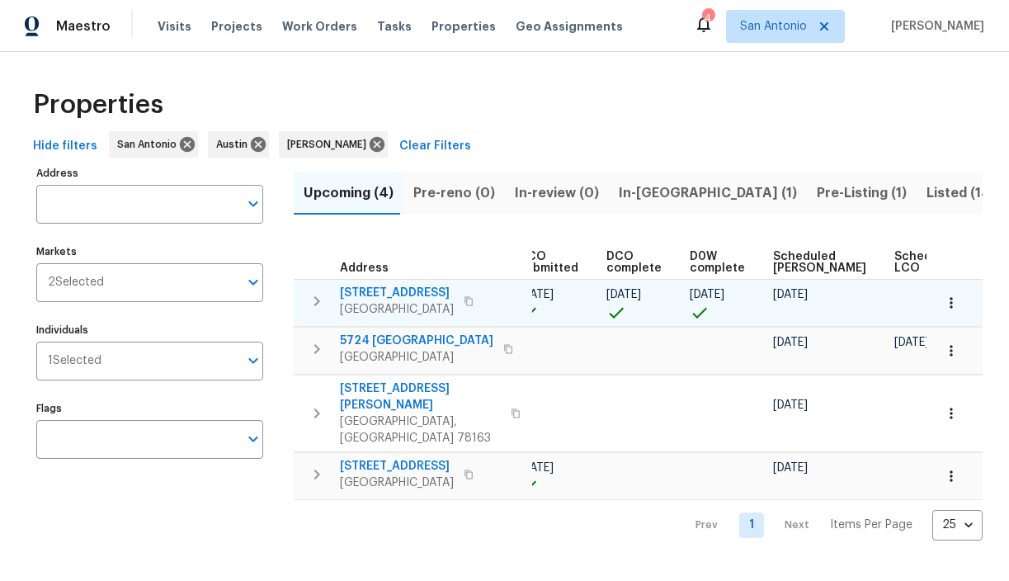
scroll to position [0, 360]
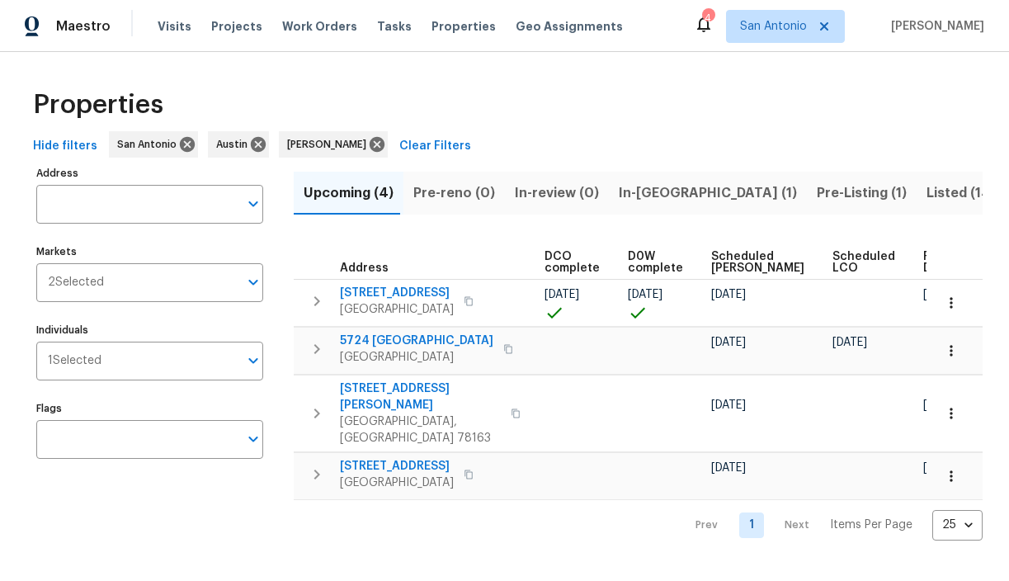
click at [923, 262] on span "Ready Date" at bounding box center [941, 262] width 36 height 23
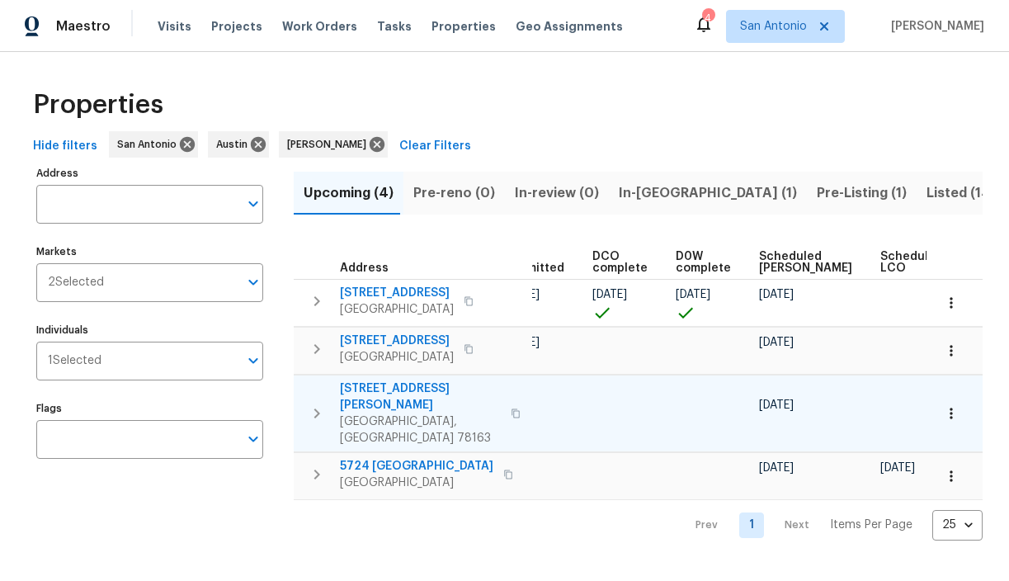
scroll to position [0, 379]
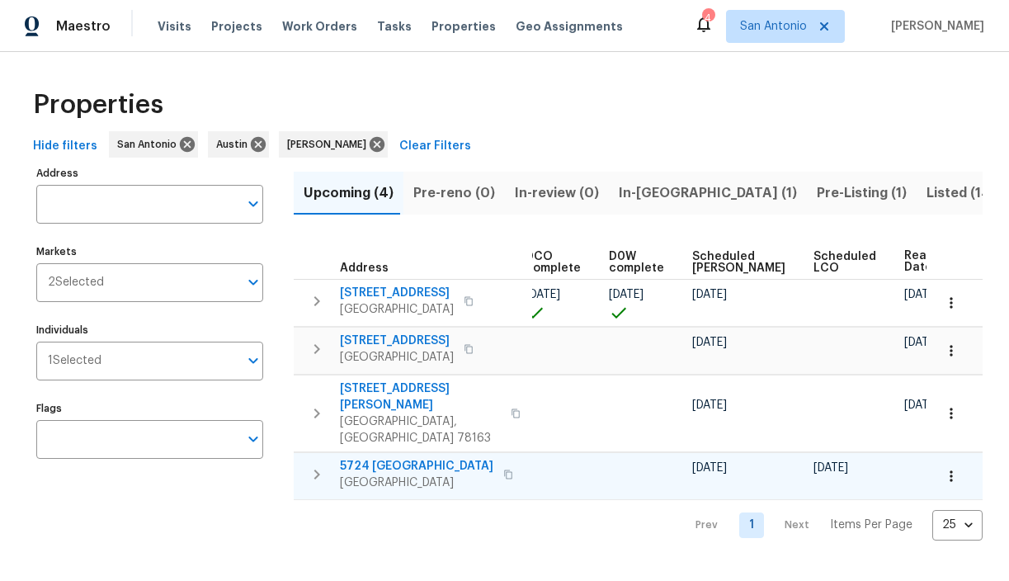
click at [951, 468] on icon "button" at bounding box center [951, 476] width 16 height 16
click at [836, 448] on div at bounding box center [504, 290] width 1009 height 581
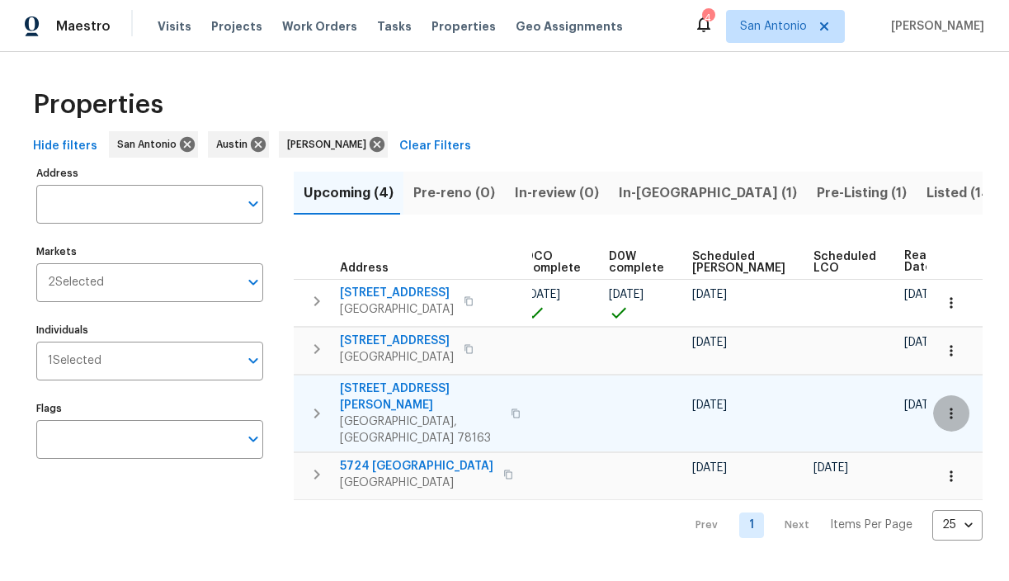
click at [946, 405] on icon "button" at bounding box center [951, 413] width 16 height 16
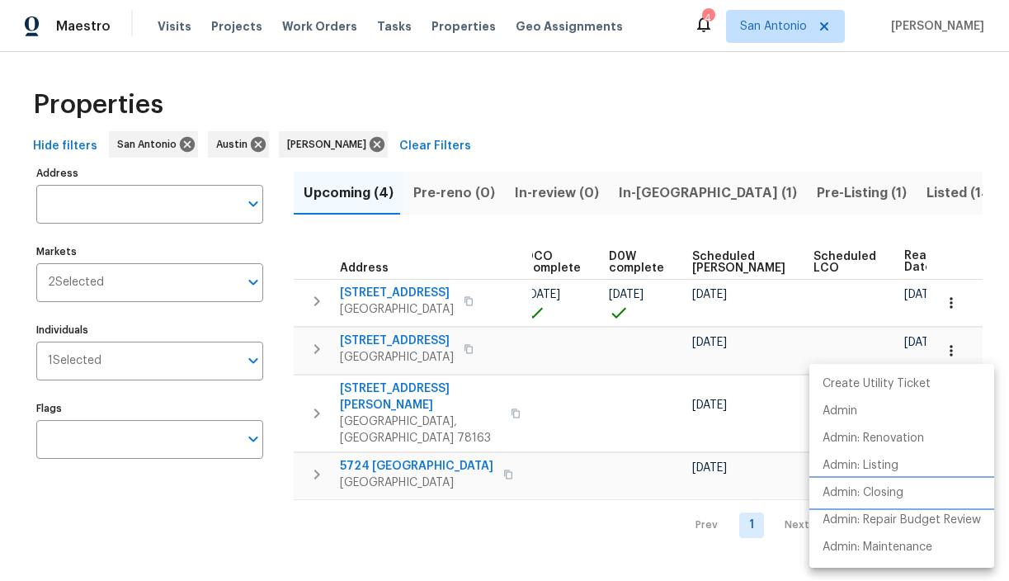
click at [895, 487] on p "Admin: Closing" at bounding box center [862, 492] width 81 height 17
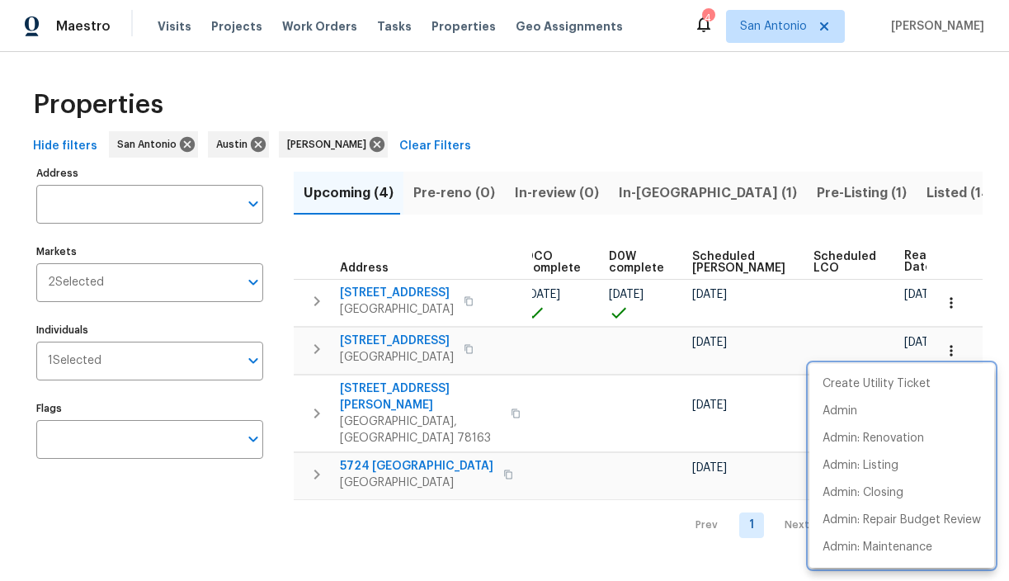
click at [624, 501] on div at bounding box center [504, 290] width 1009 height 581
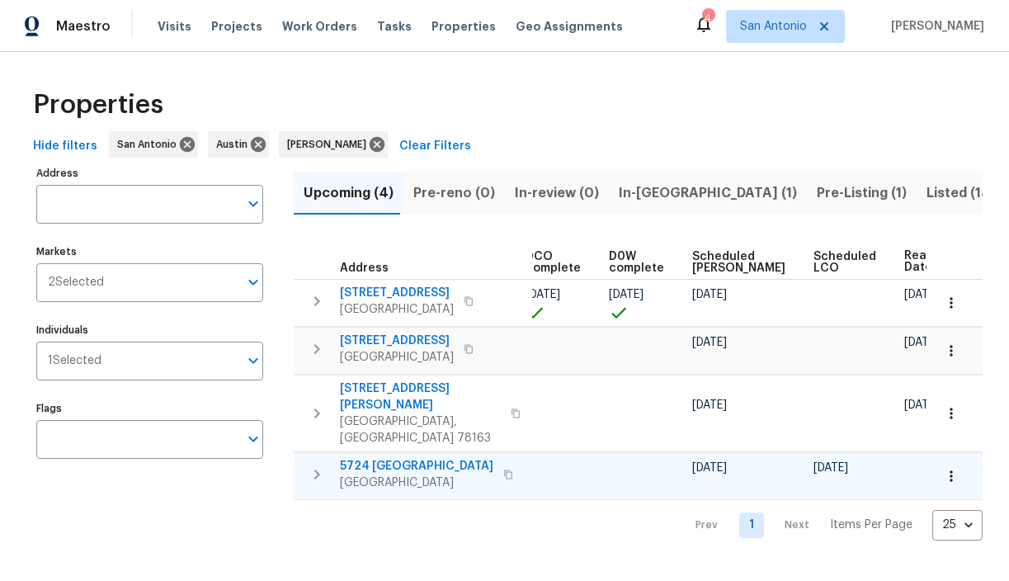
click at [950, 468] on icon "button" at bounding box center [951, 476] width 16 height 16
click at [950, 448] on div at bounding box center [504, 290] width 1009 height 581
click at [318, 464] on icon "button" at bounding box center [317, 474] width 20 height 20
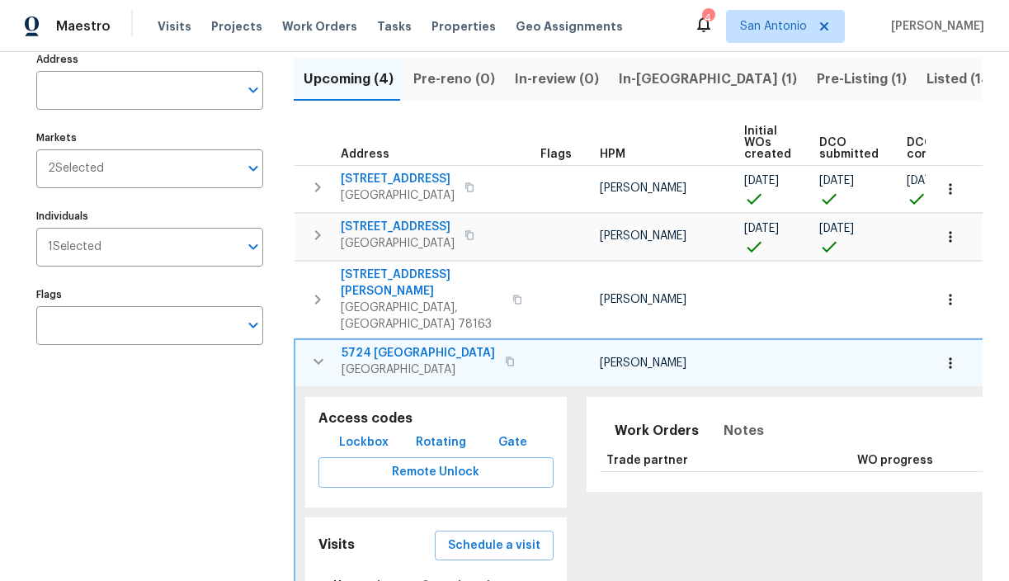
scroll to position [115, 0]
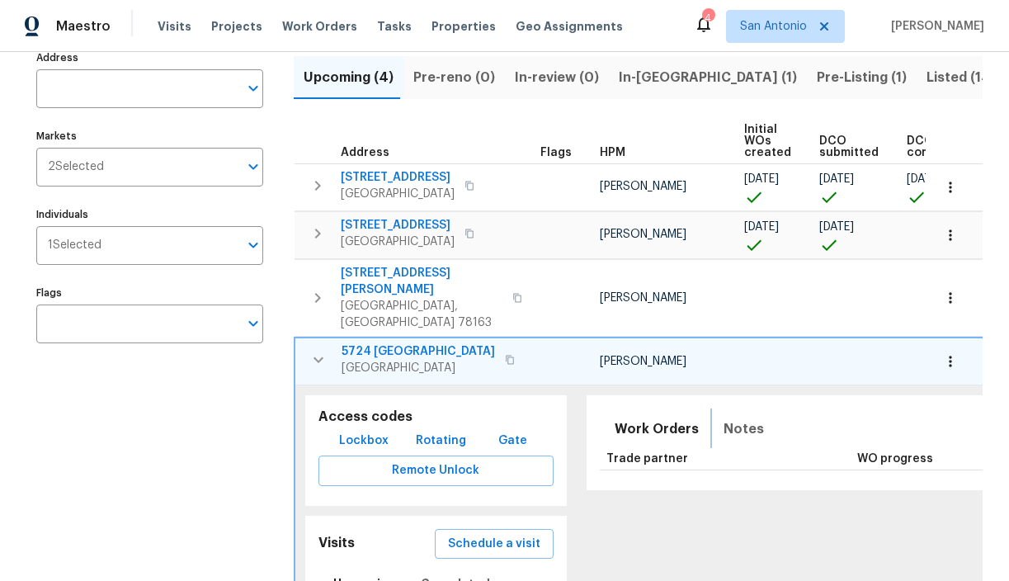
click at [723, 417] on span "Notes" at bounding box center [743, 428] width 40 height 23
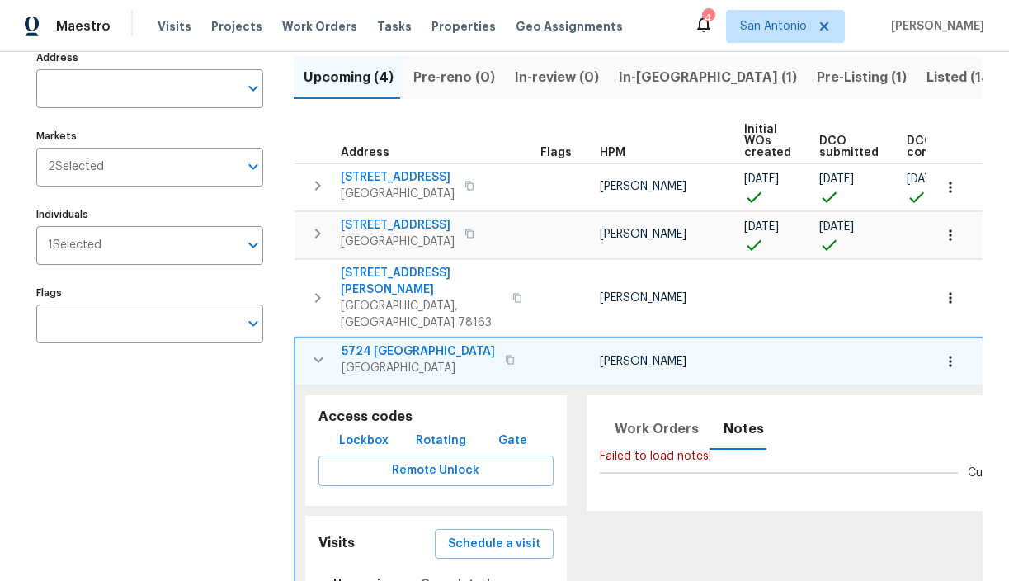
click at [318, 350] on icon "button" at bounding box center [318, 360] width 20 height 20
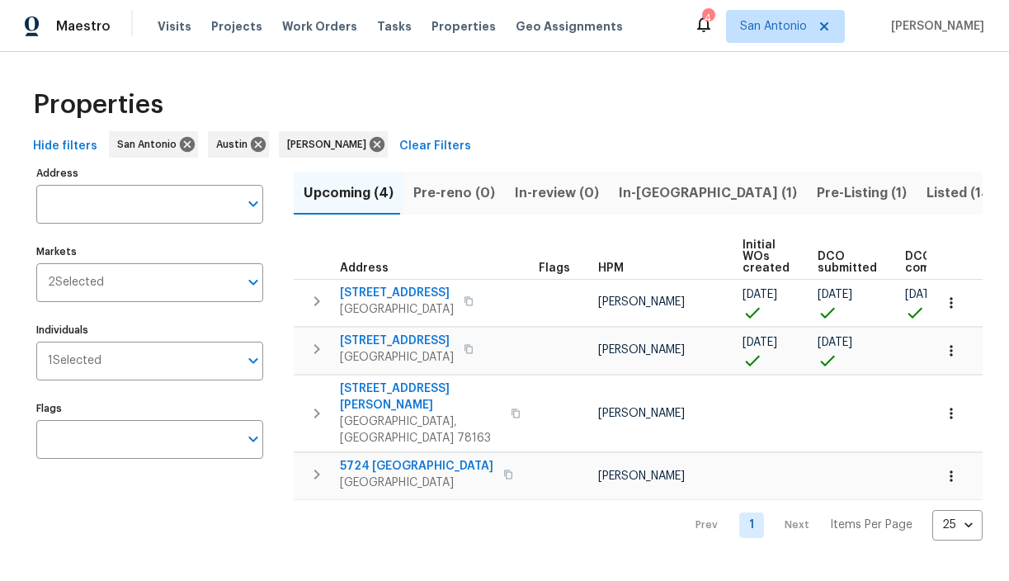
scroll to position [0, 0]
click at [954, 468] on icon "button" at bounding box center [951, 476] width 16 height 16
click at [939, 483] on p "Create Utility Ticket" at bounding box center [931, 484] width 108 height 17
click at [456, 398] on div at bounding box center [504, 290] width 1009 height 581
click at [511, 408] on icon "button" at bounding box center [516, 413] width 10 height 10
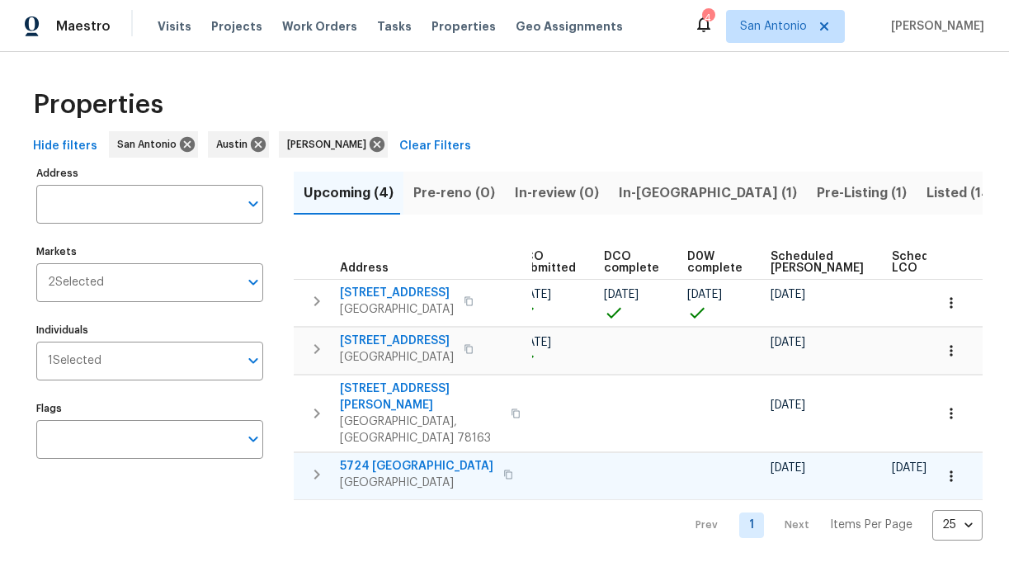
scroll to position [0, 379]
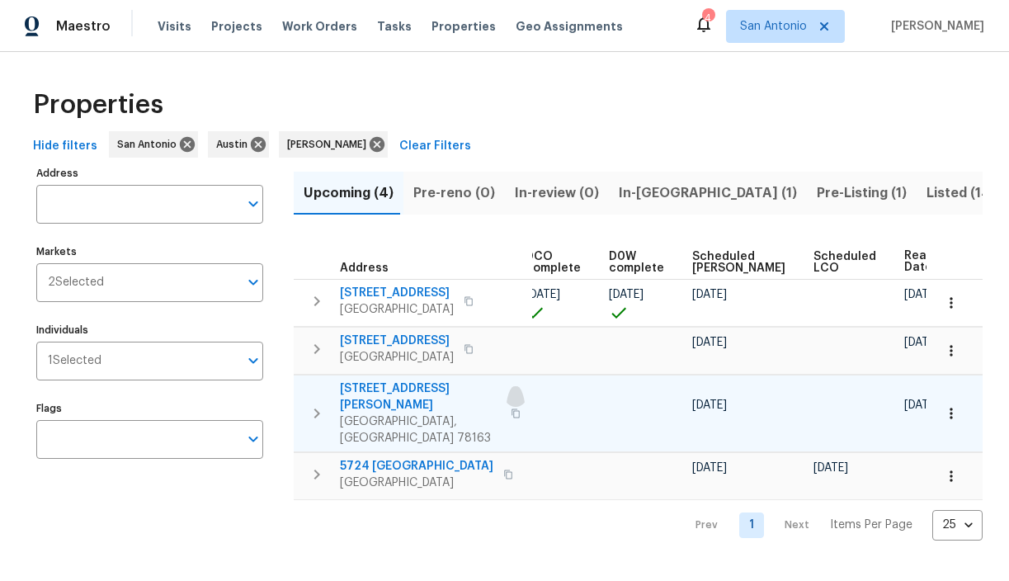
click at [511, 408] on icon "button" at bounding box center [516, 413] width 10 height 10
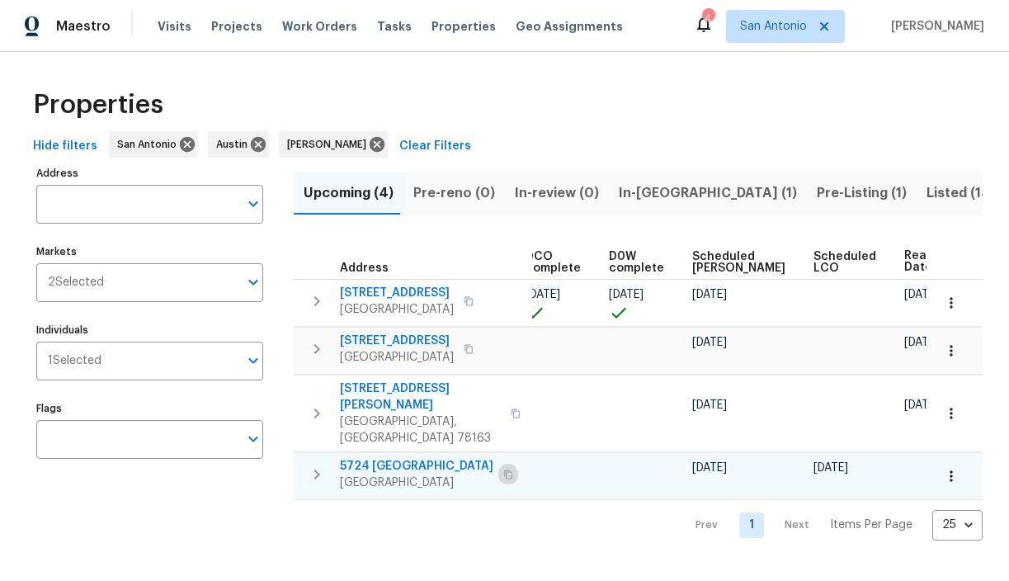
click at [503, 469] on icon "button" at bounding box center [508, 474] width 10 height 10
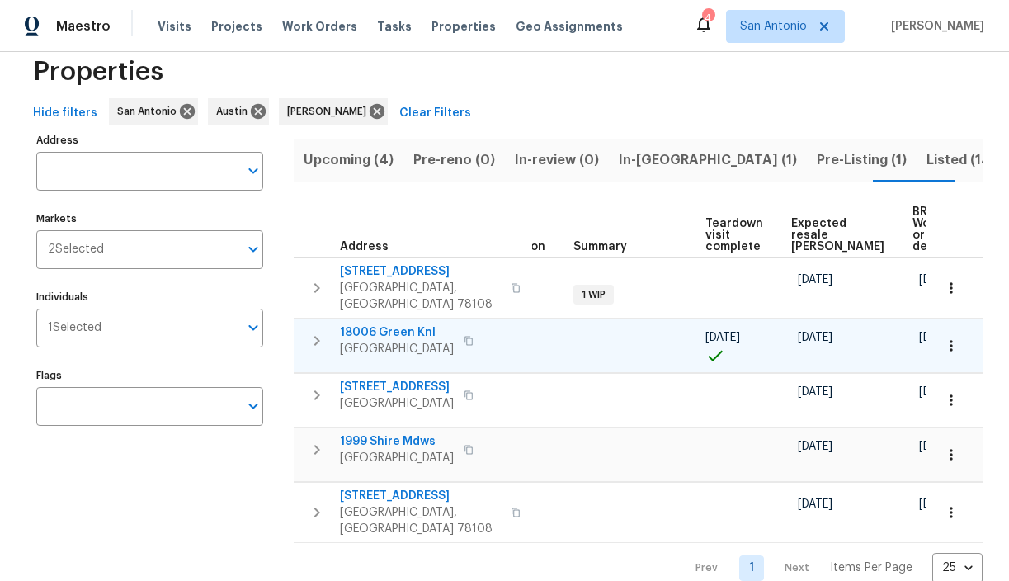
scroll to position [0, 276]
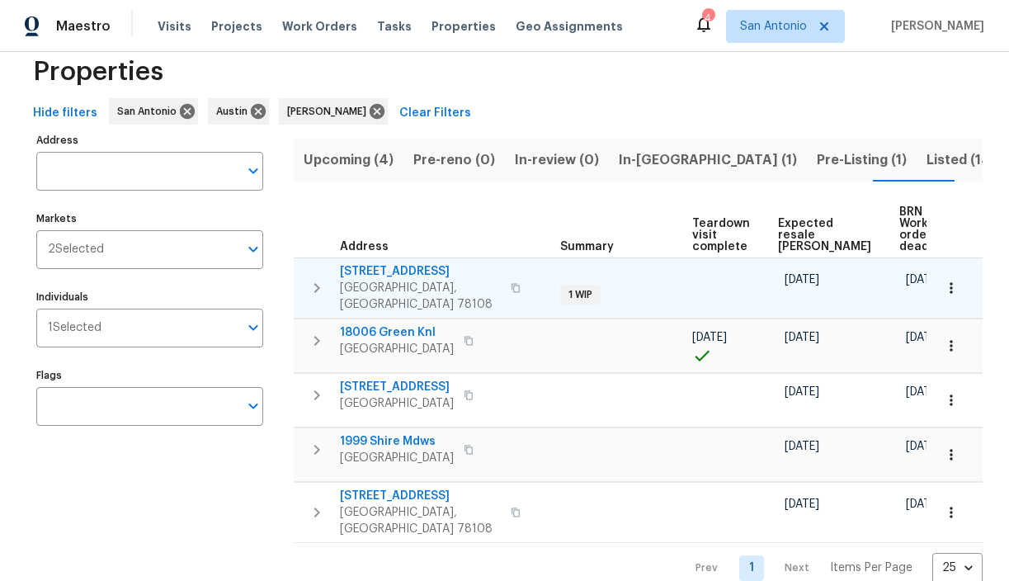
click at [403, 270] on span "[STREET_ADDRESS]" at bounding box center [420, 271] width 161 height 16
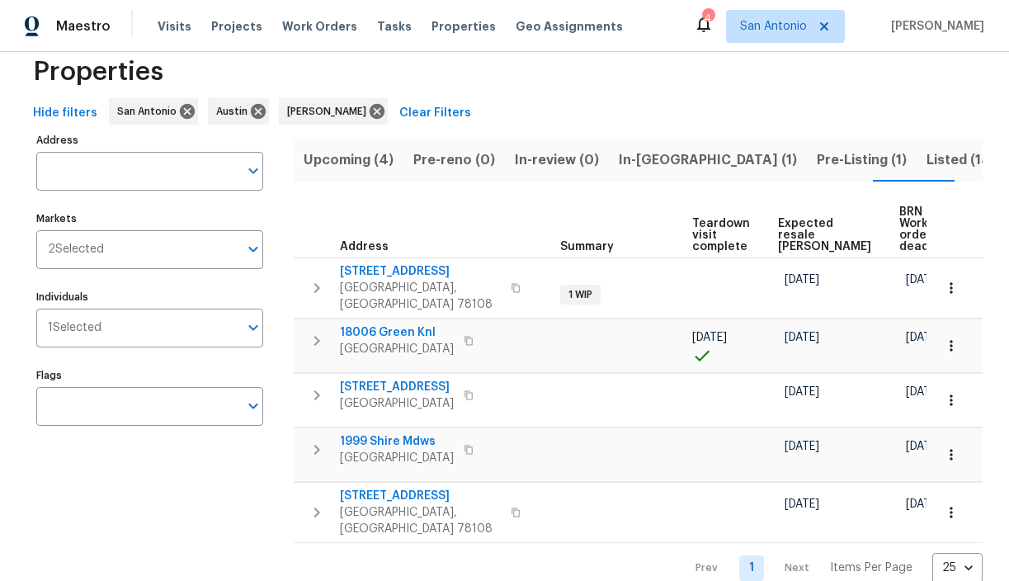
click at [926, 160] on span "Listed (14)" at bounding box center [960, 159] width 69 height 23
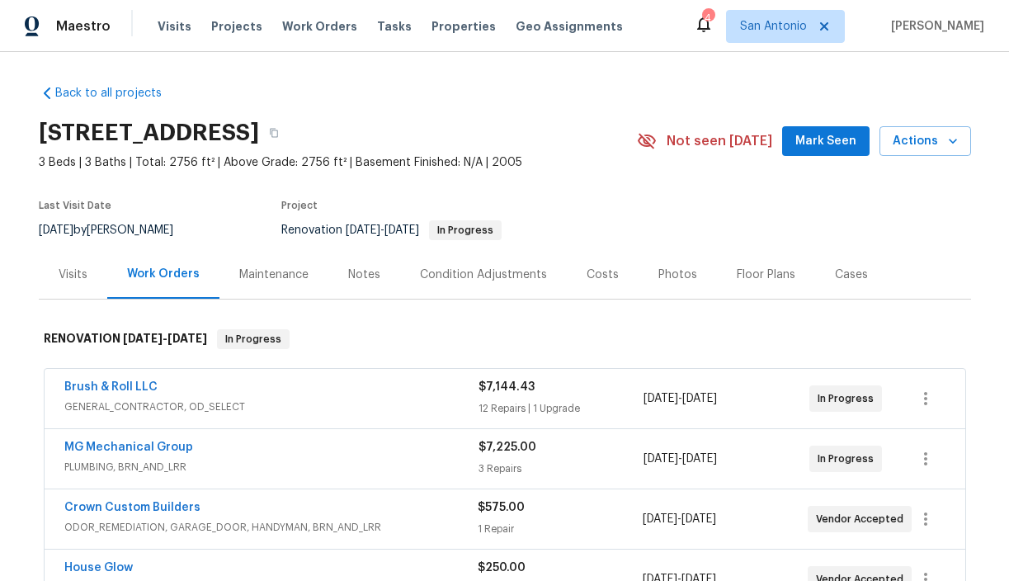
click at [822, 146] on span "Mark Seen" at bounding box center [825, 141] width 61 height 21
click at [955, 147] on icon "button" at bounding box center [952, 141] width 16 height 16
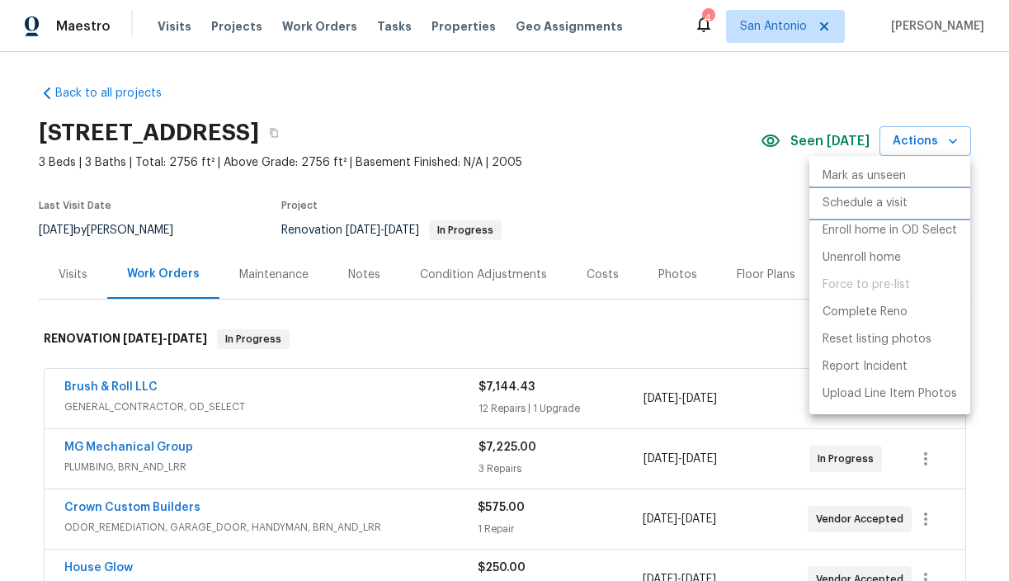
click at [893, 197] on p "Schedule a visit" at bounding box center [864, 203] width 85 height 17
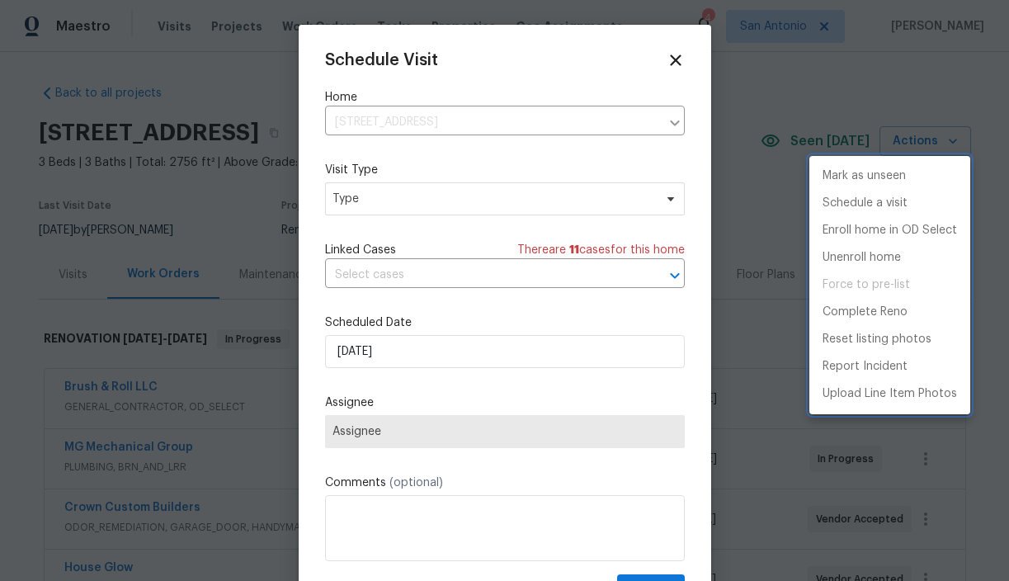
click at [487, 202] on div at bounding box center [504, 290] width 1009 height 581
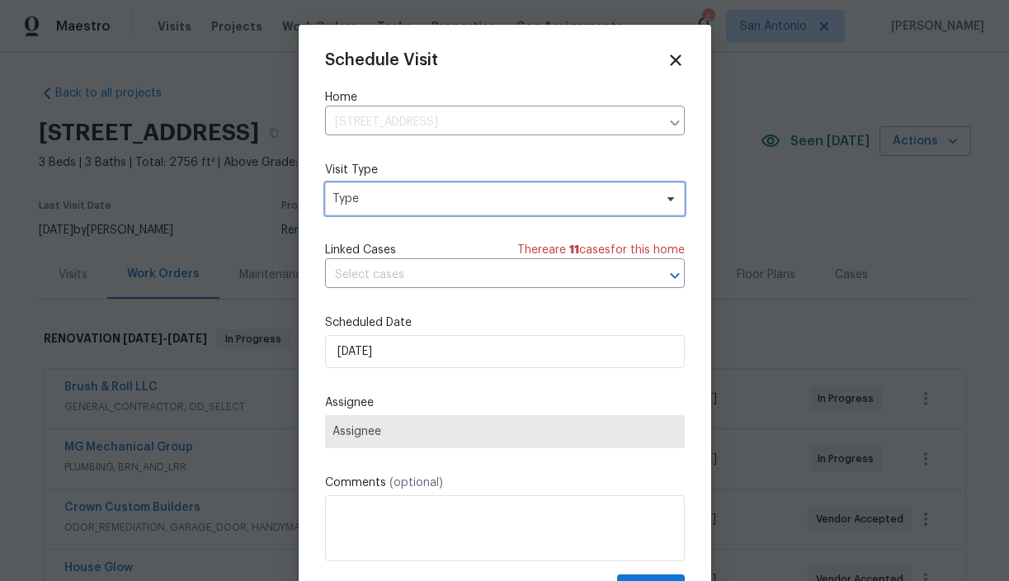
click at [403, 202] on span "Type" at bounding box center [492, 199] width 321 height 16
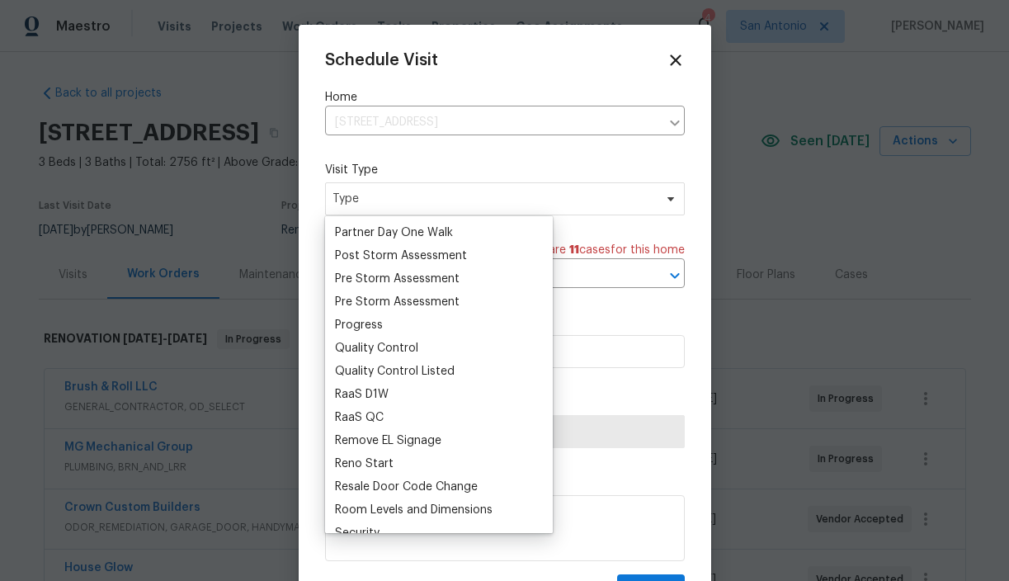
scroll to position [1016, 0]
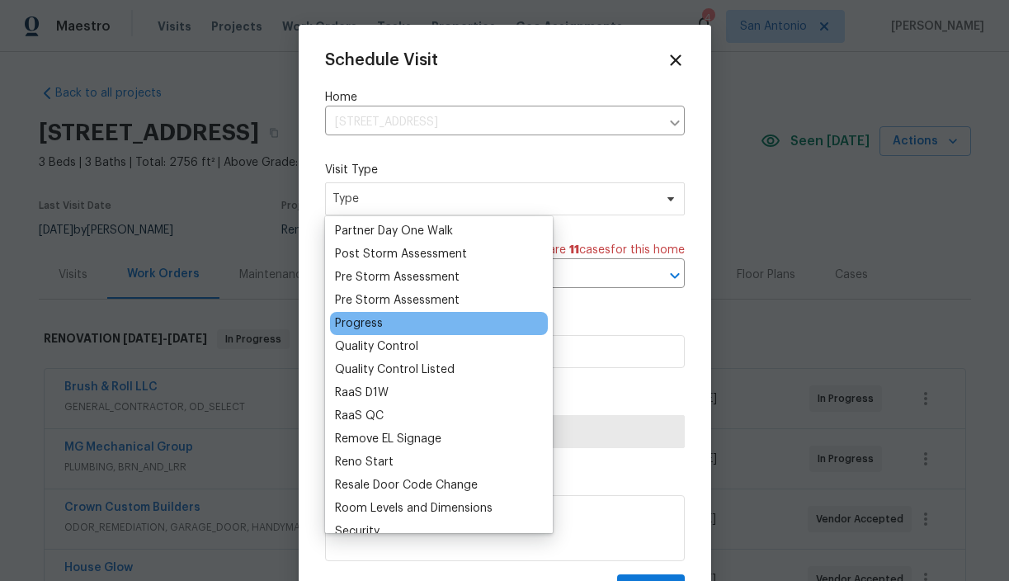
click at [371, 327] on div "Progress" at bounding box center [359, 323] width 48 height 16
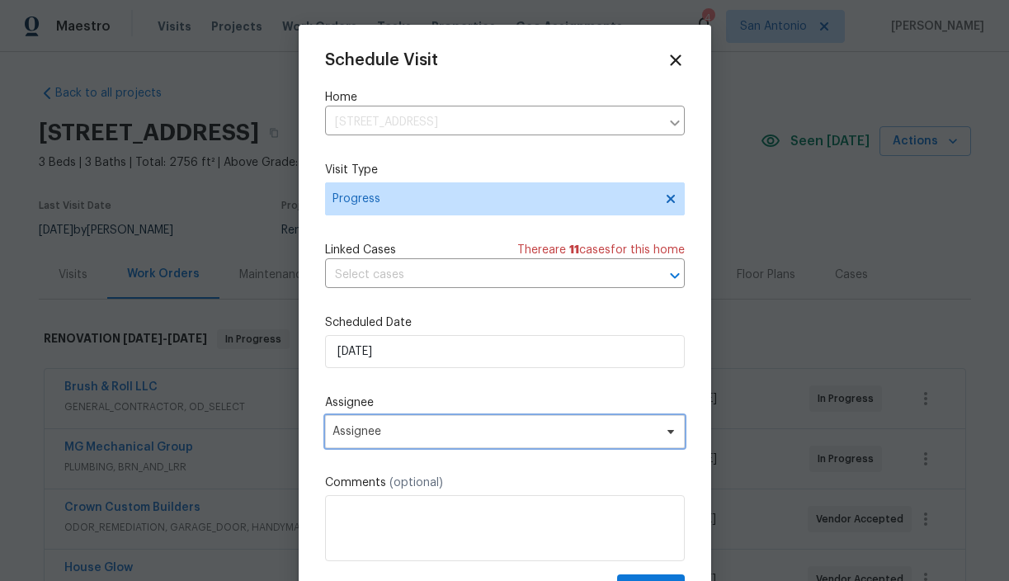
click at [627, 431] on span "Assignee" at bounding box center [493, 431] width 323 height 13
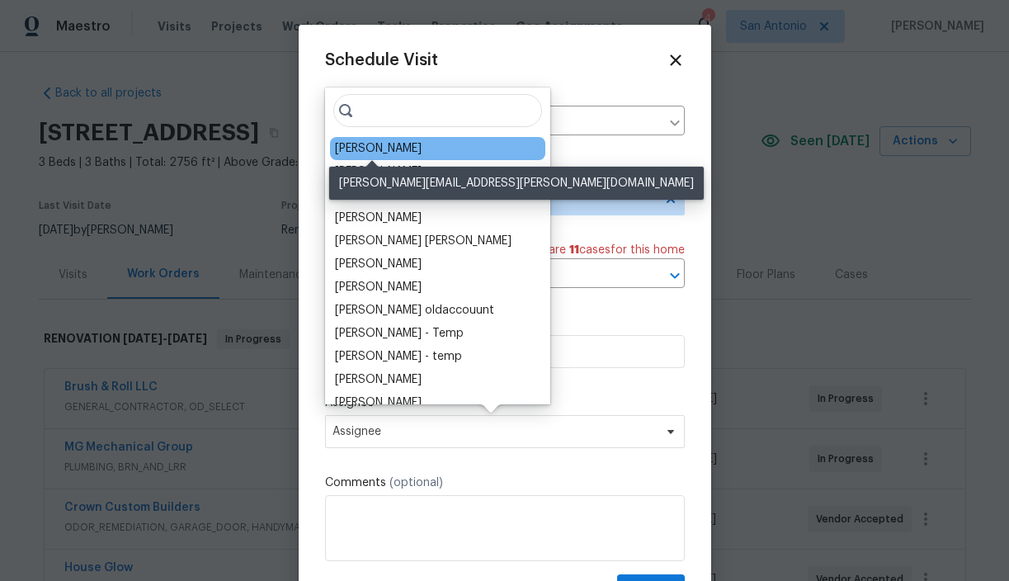
click at [400, 151] on div "[PERSON_NAME]" at bounding box center [378, 148] width 87 height 16
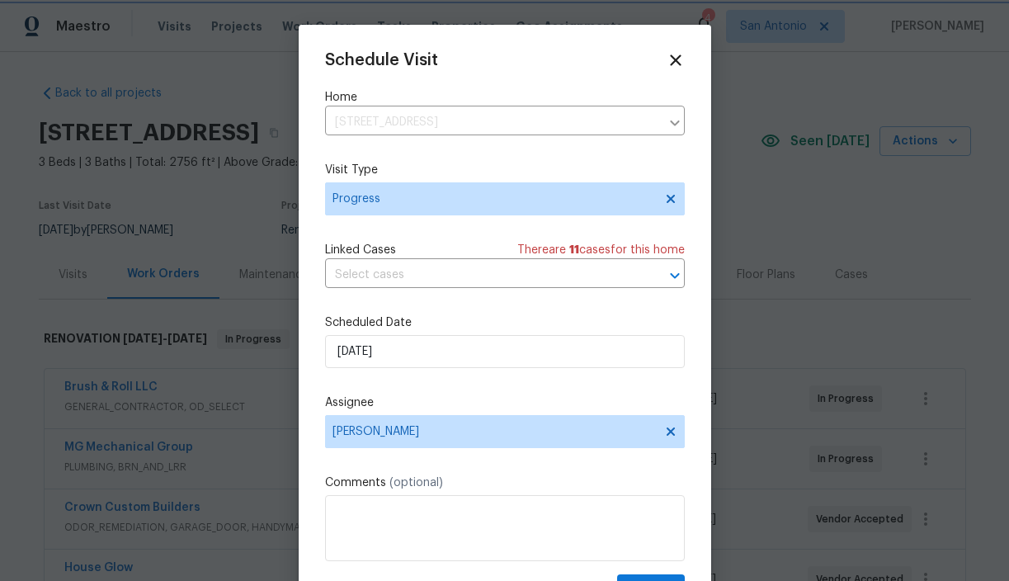
scroll to position [30, 0]
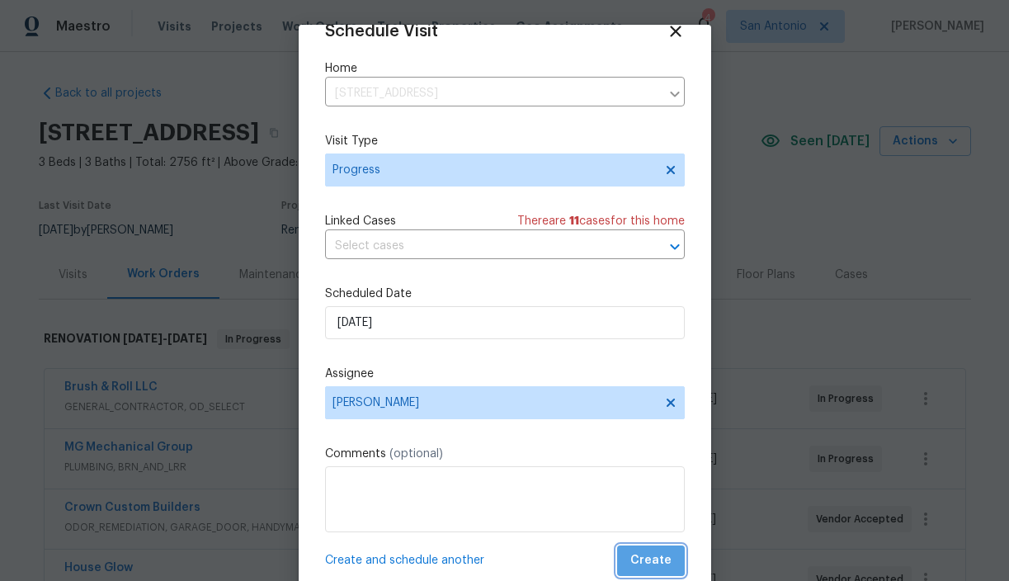
click at [661, 565] on span "Create" at bounding box center [650, 560] width 41 height 21
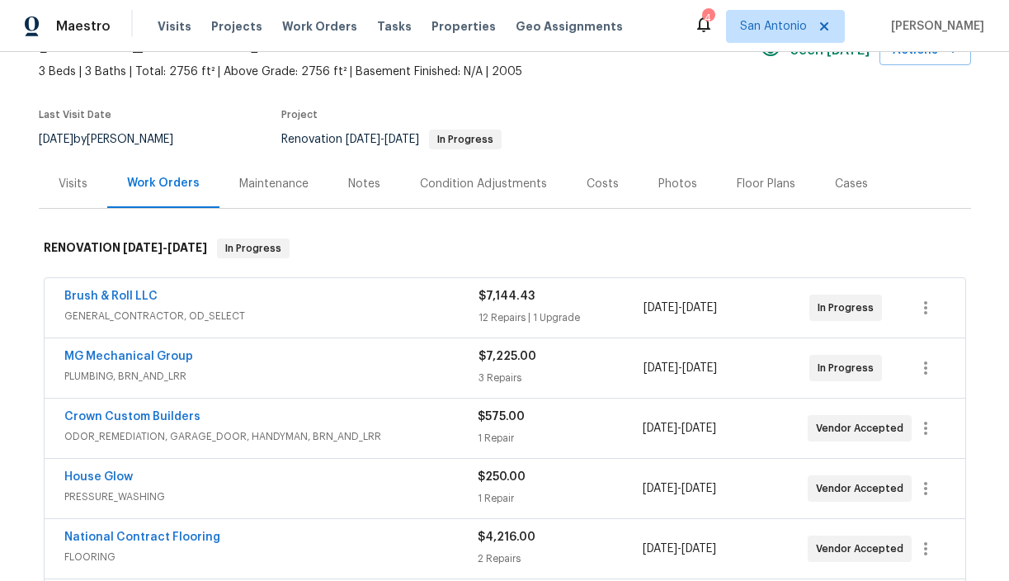
scroll to position [89, 0]
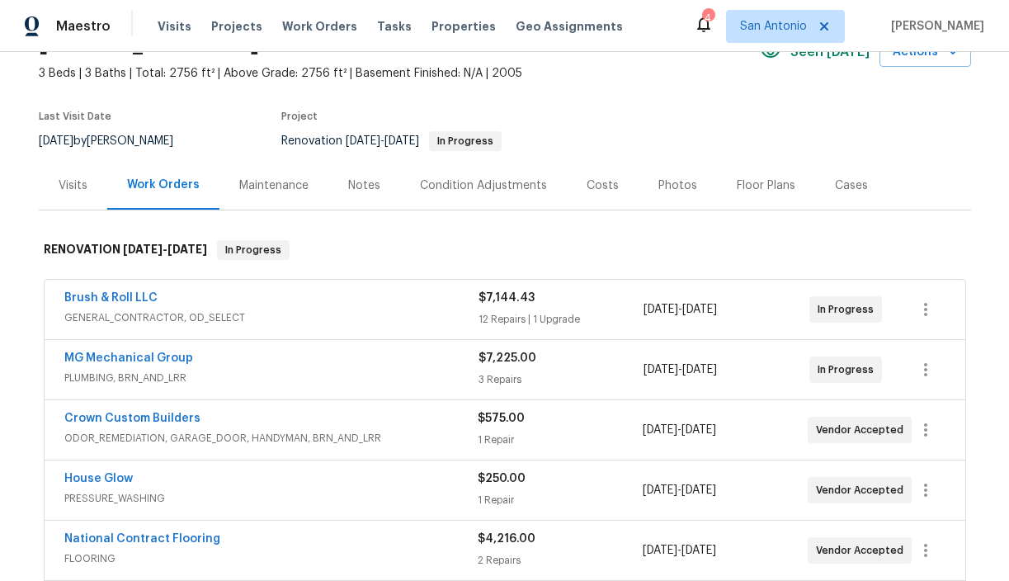
click at [357, 190] on div "Notes" at bounding box center [364, 185] width 32 height 16
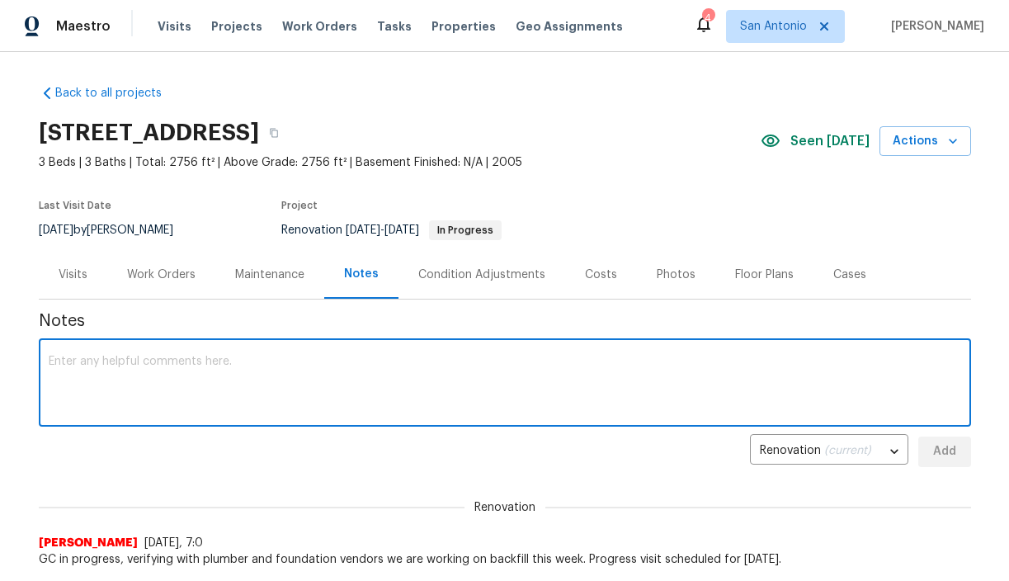
click at [345, 360] on textarea at bounding box center [505, 384] width 912 height 58
click at [346, 355] on textarea at bounding box center [505, 384] width 912 height 58
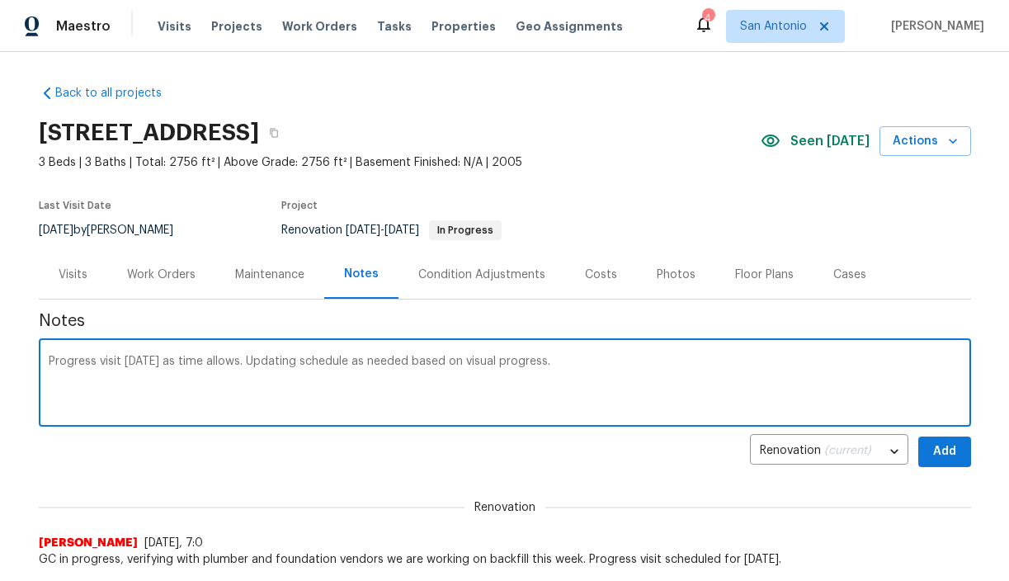
type textarea "Progress visit today as time allows. Updating schedule as needed based on visua…"
click at [945, 459] on span "Add" at bounding box center [944, 451] width 26 height 21
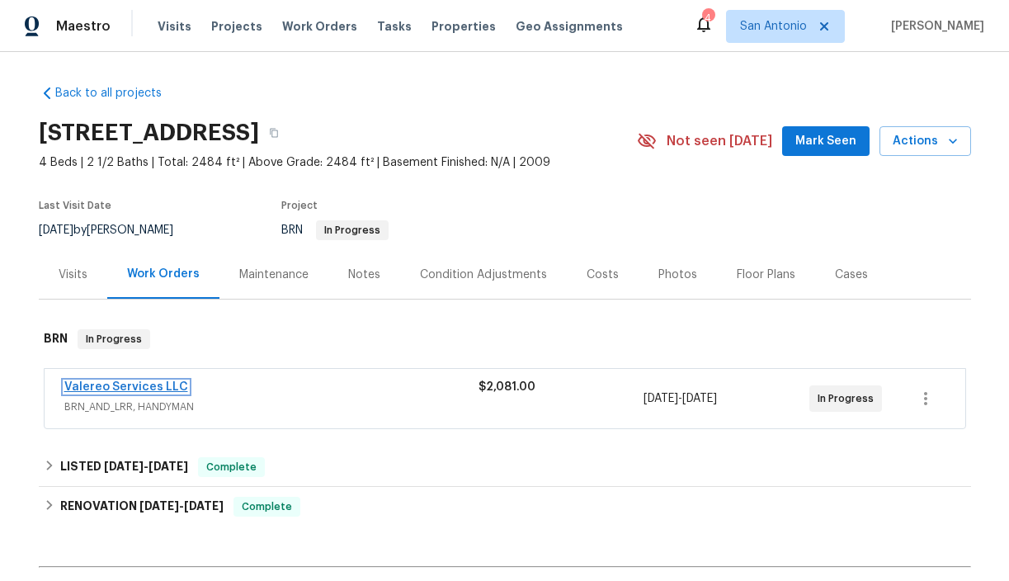
click at [134, 386] on link "Valereo Services LLC" at bounding box center [126, 387] width 124 height 12
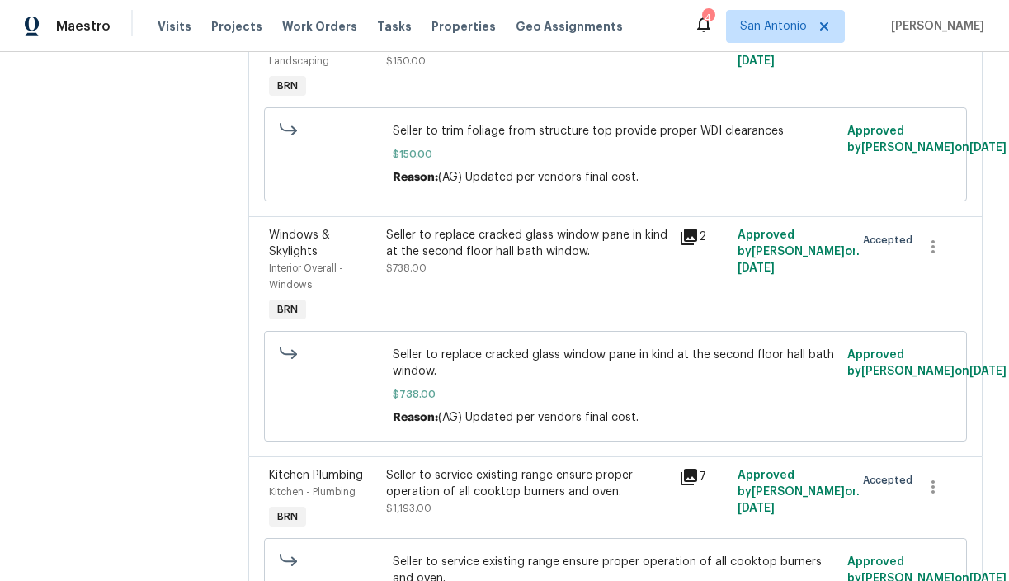
scroll to position [312, 0]
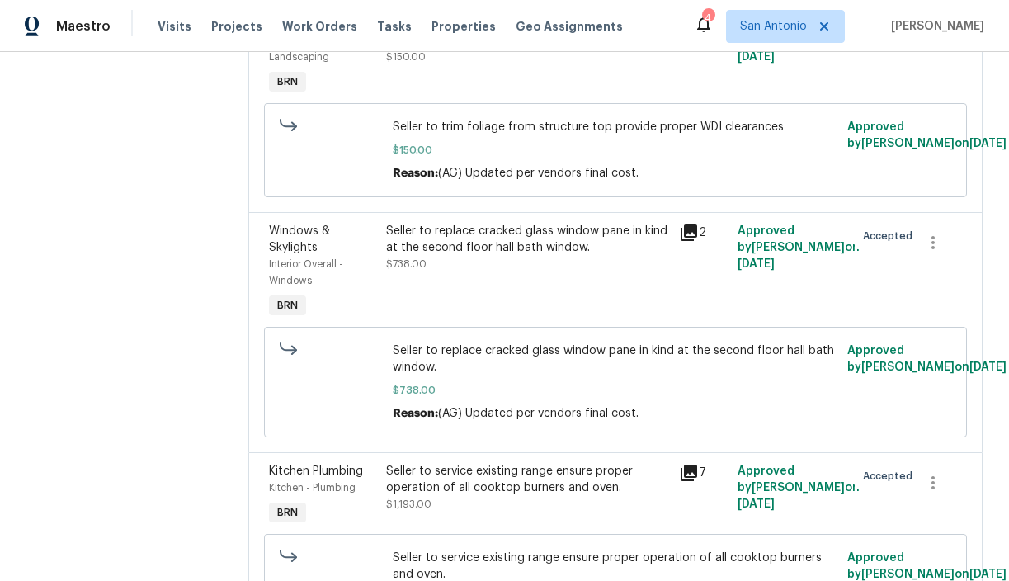
click at [454, 270] on div "Seller to replace cracked glass window pane in kind at the second floor hall ba…" at bounding box center [527, 247] width 283 height 49
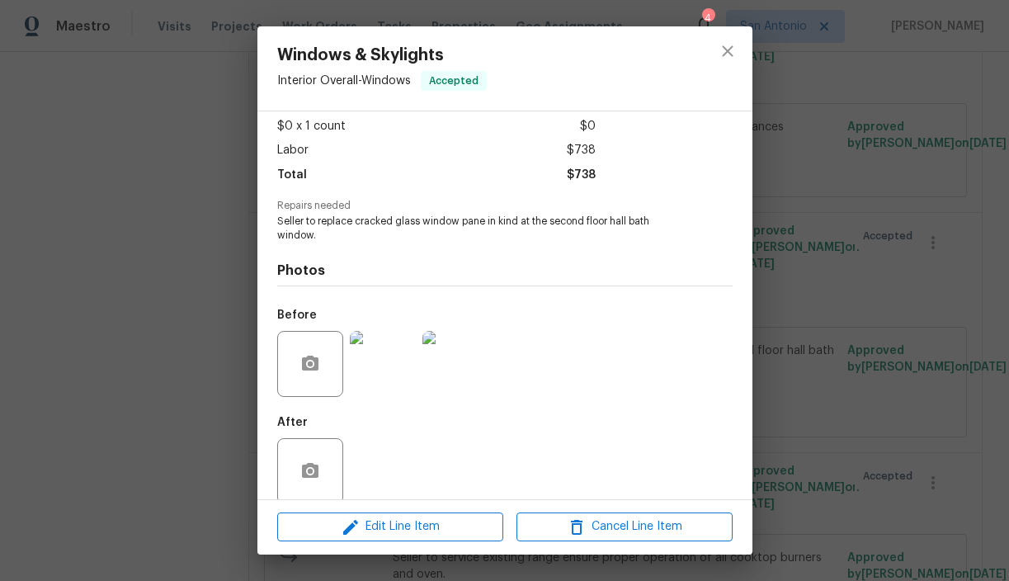
scroll to position [105, 0]
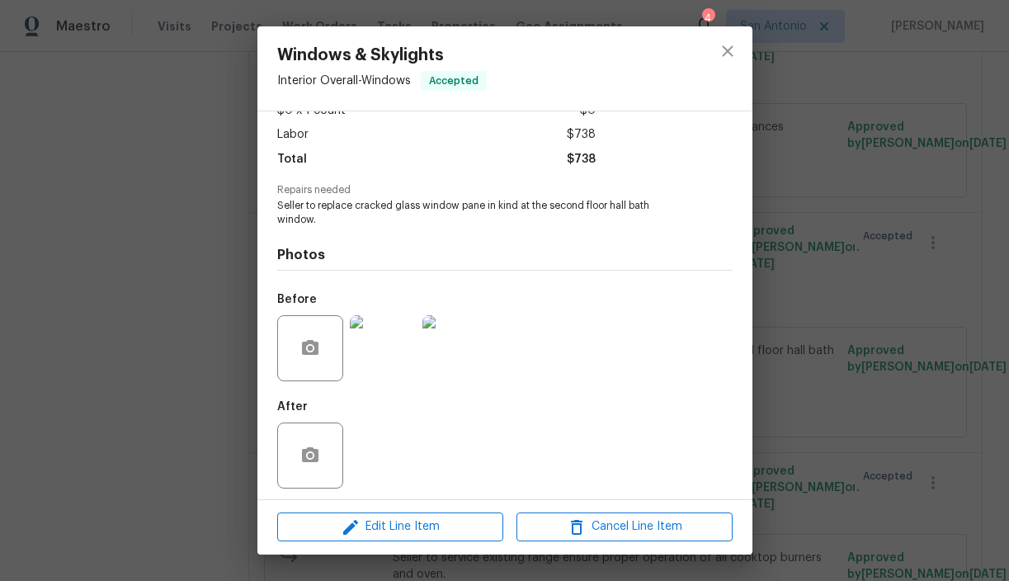
click at [378, 342] on img at bounding box center [383, 348] width 66 height 66
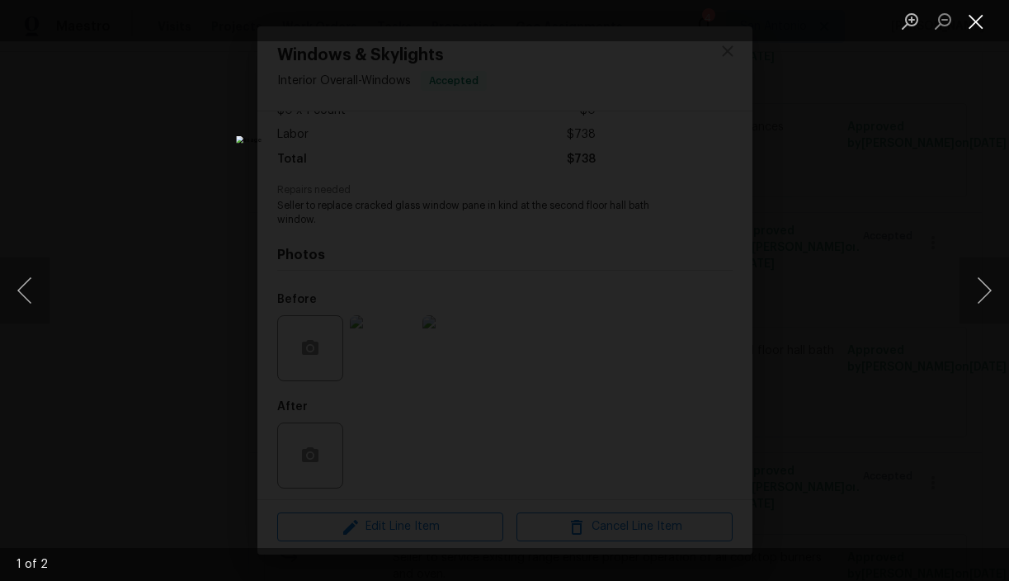
click at [976, 25] on button "Close lightbox" at bounding box center [975, 21] width 33 height 29
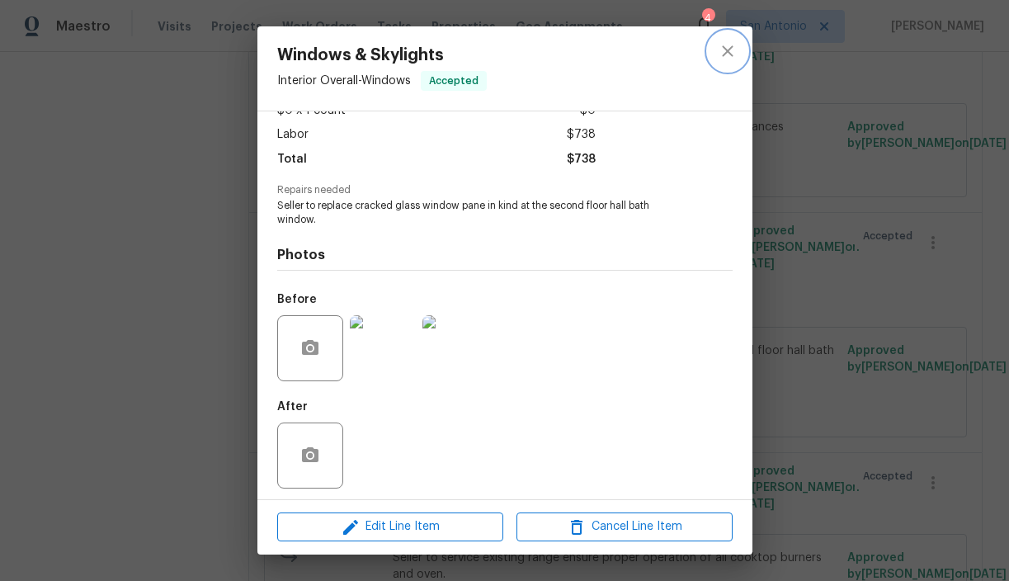
click at [728, 48] on icon "close" at bounding box center [728, 51] width 20 height 20
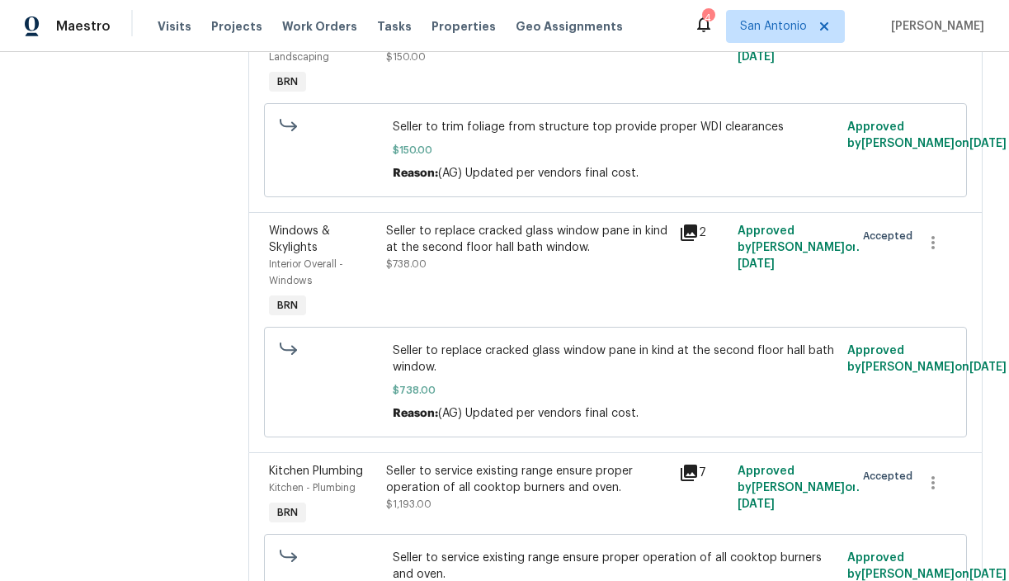
click at [489, 246] on div "Seller to replace cracked glass window pane in kind at the second floor hall ba…" at bounding box center [527, 239] width 283 height 33
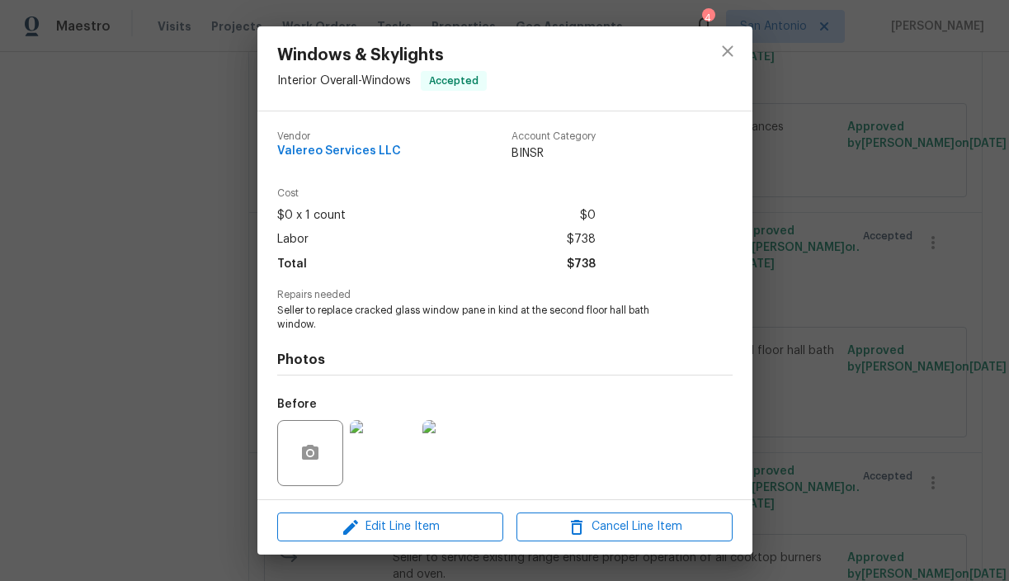
click at [438, 456] on img at bounding box center [455, 453] width 66 height 66
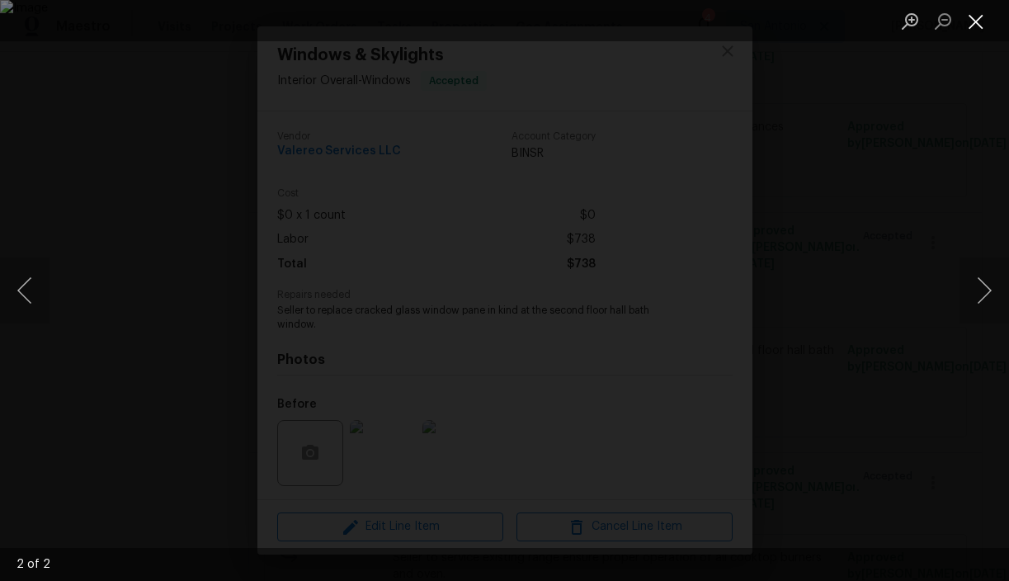
click at [973, 26] on button "Close lightbox" at bounding box center [975, 21] width 33 height 29
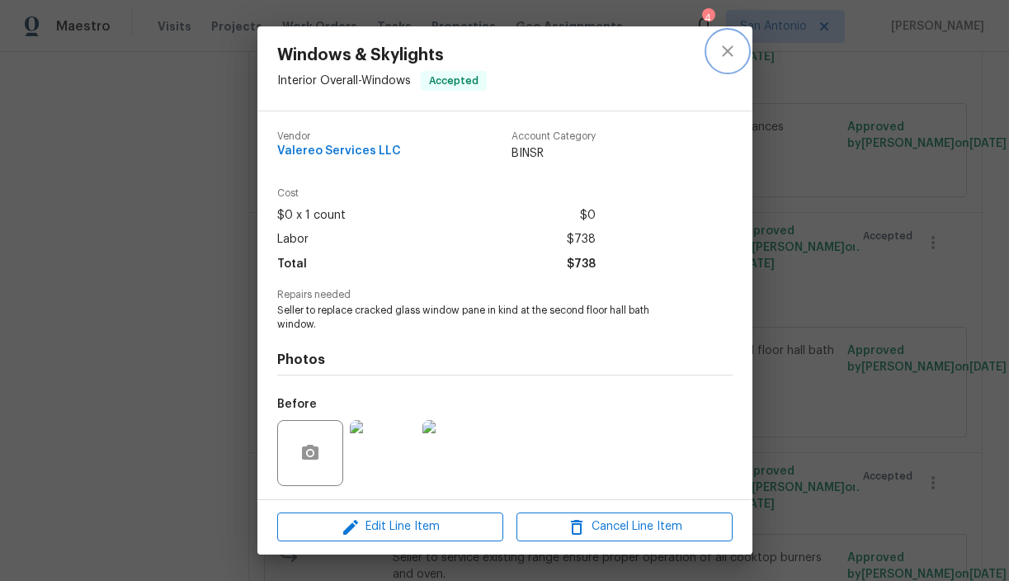
click at [729, 57] on icon "close" at bounding box center [728, 51] width 20 height 20
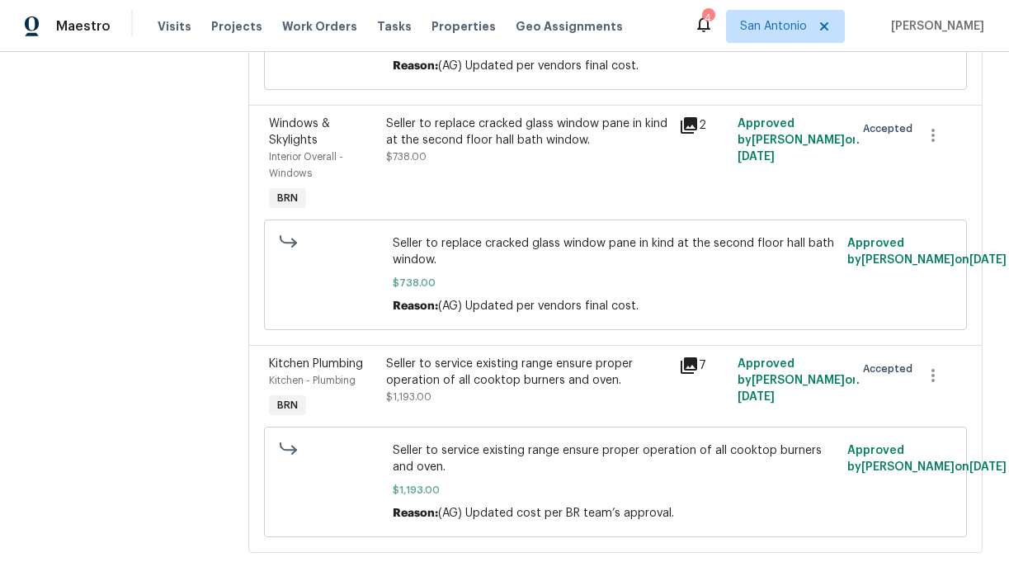
scroll to position [440, 0]
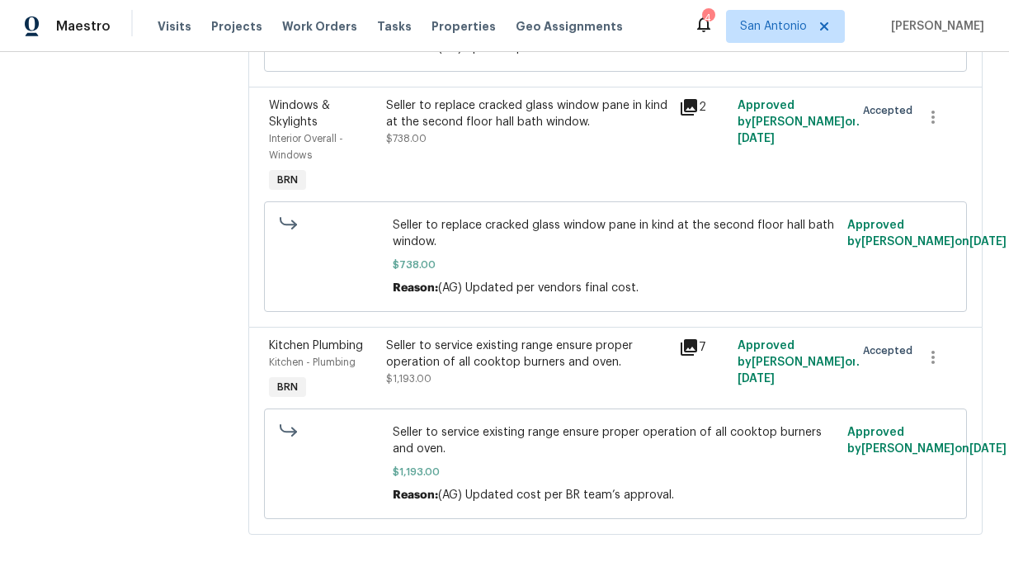
click at [487, 373] on div "Seller to service existing range ensure proper operation of all cooktop burners…" at bounding box center [527, 361] width 283 height 49
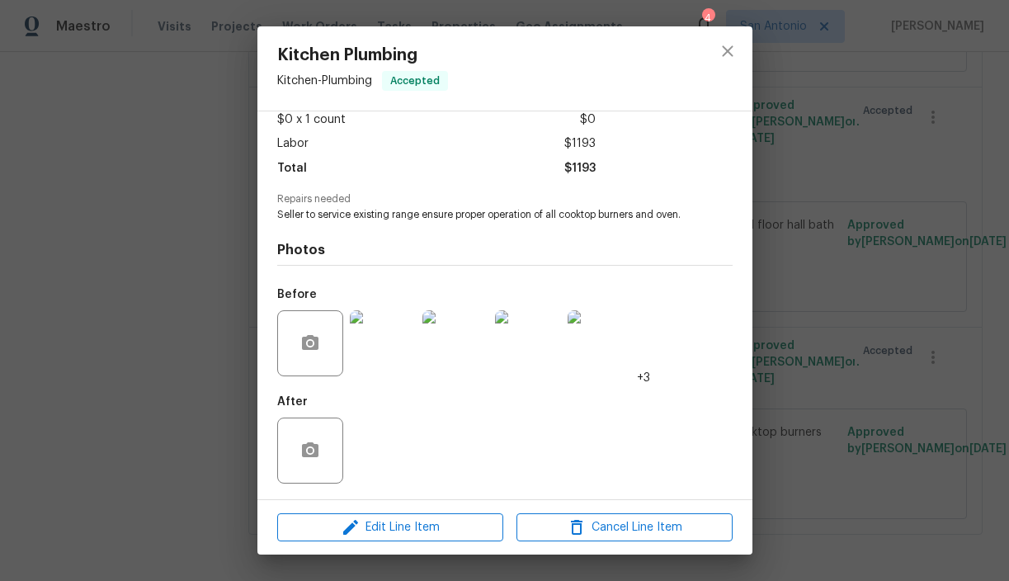
scroll to position [111, 0]
click at [394, 350] on img at bounding box center [383, 342] width 66 height 66
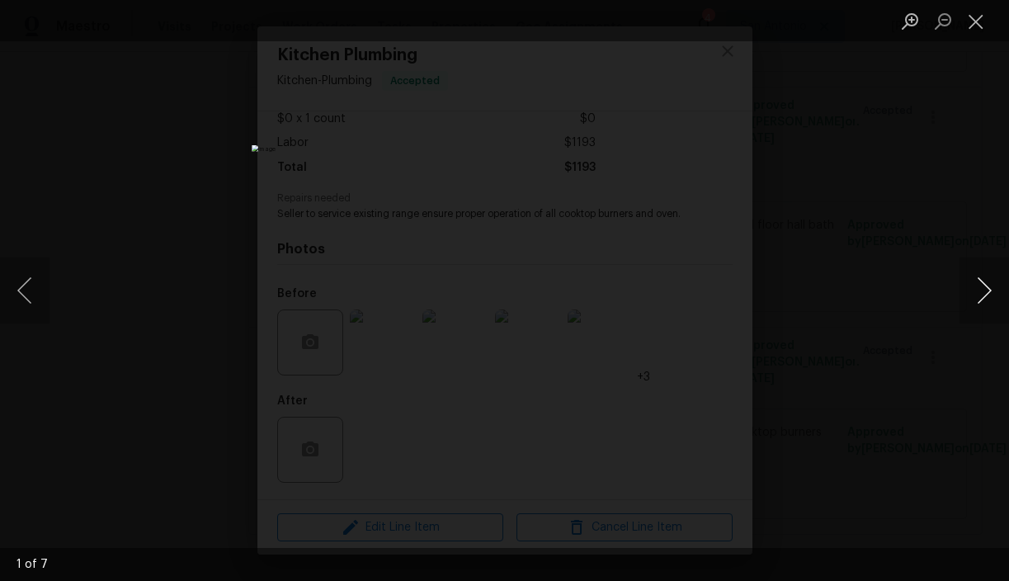
click at [982, 288] on button "Next image" at bounding box center [983, 290] width 49 height 66
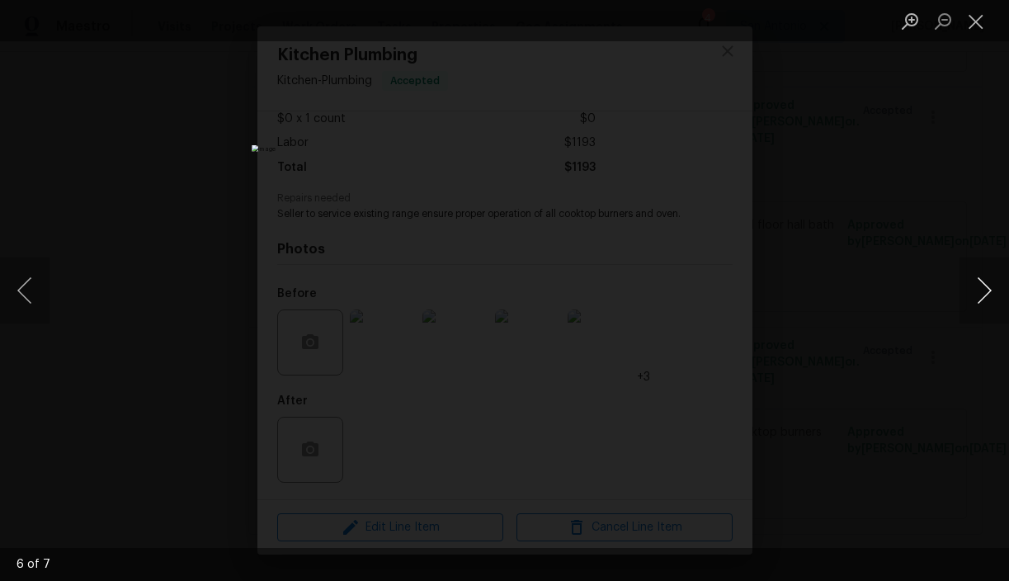
click at [982, 288] on button "Next image" at bounding box center [983, 290] width 49 height 66
click at [981, 285] on button "Next image" at bounding box center [983, 290] width 49 height 66
click at [981, 280] on button "Next image" at bounding box center [983, 290] width 49 height 66
click at [981, 27] on button "Close lightbox" at bounding box center [975, 21] width 33 height 29
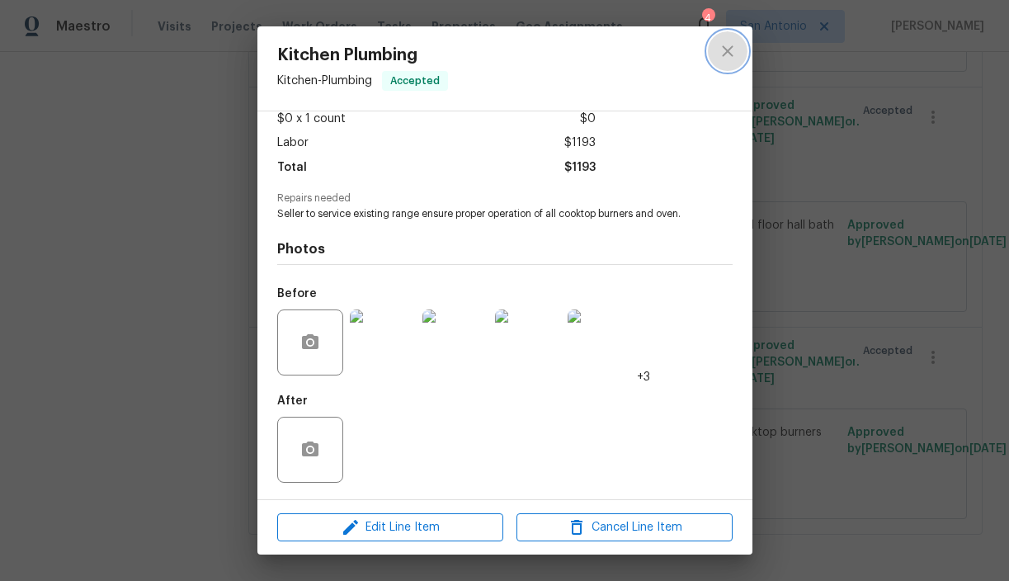
click at [724, 51] on icon "close" at bounding box center [728, 51] width 20 height 20
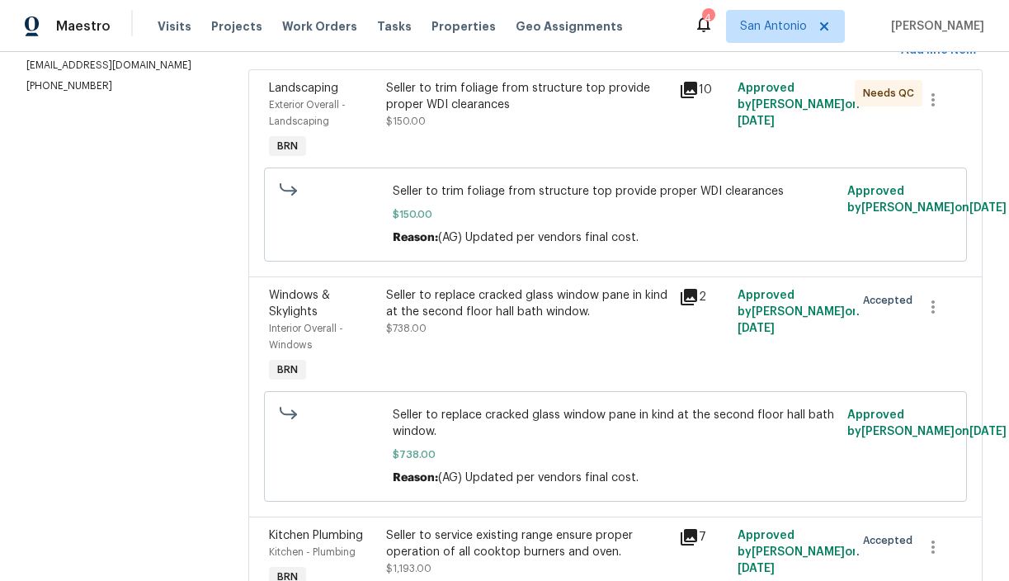
scroll to position [0, 0]
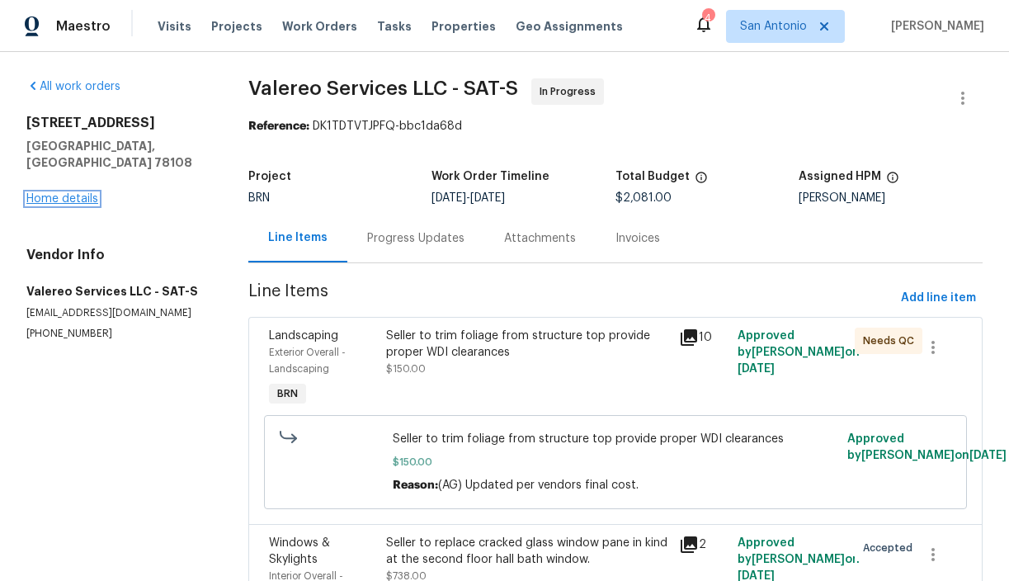
click at [69, 193] on link "Home details" at bounding box center [62, 199] width 72 height 12
